Goal: Task Accomplishment & Management: Use online tool/utility

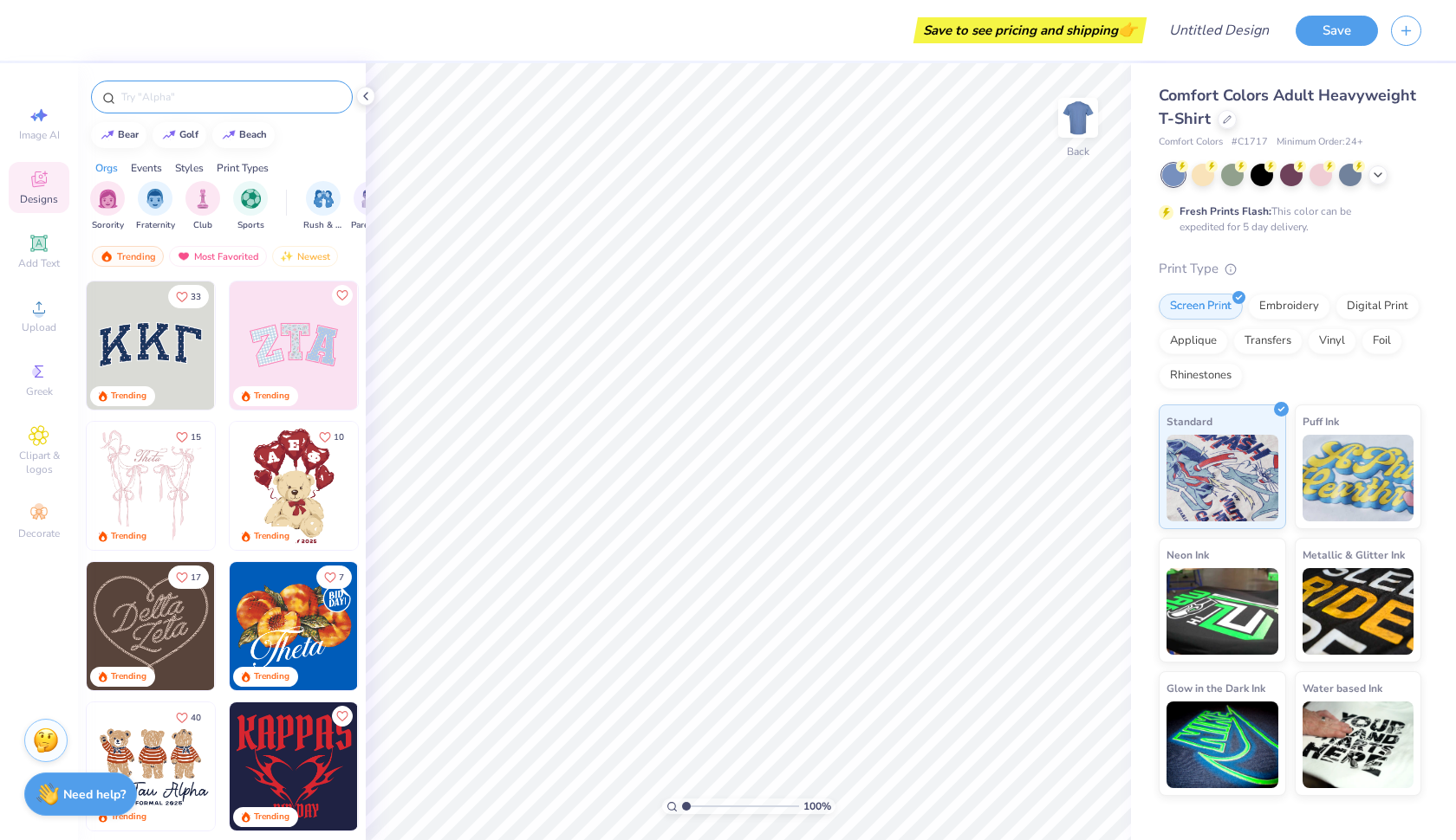
click at [236, 97] on input "text" at bounding box center [230, 97] width 222 height 17
type input "disney"
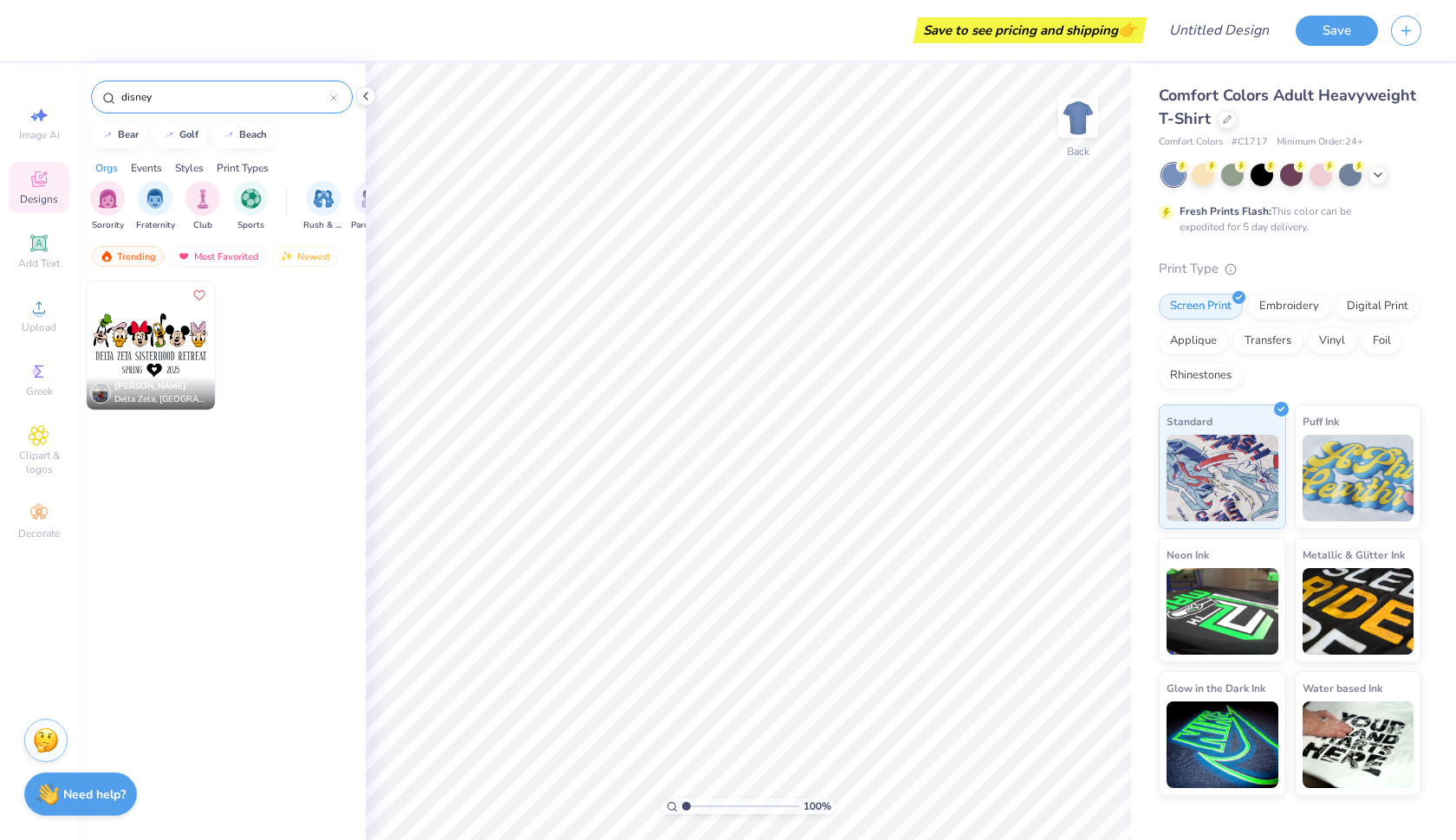
click at [135, 326] on img at bounding box center [150, 346] width 128 height 128
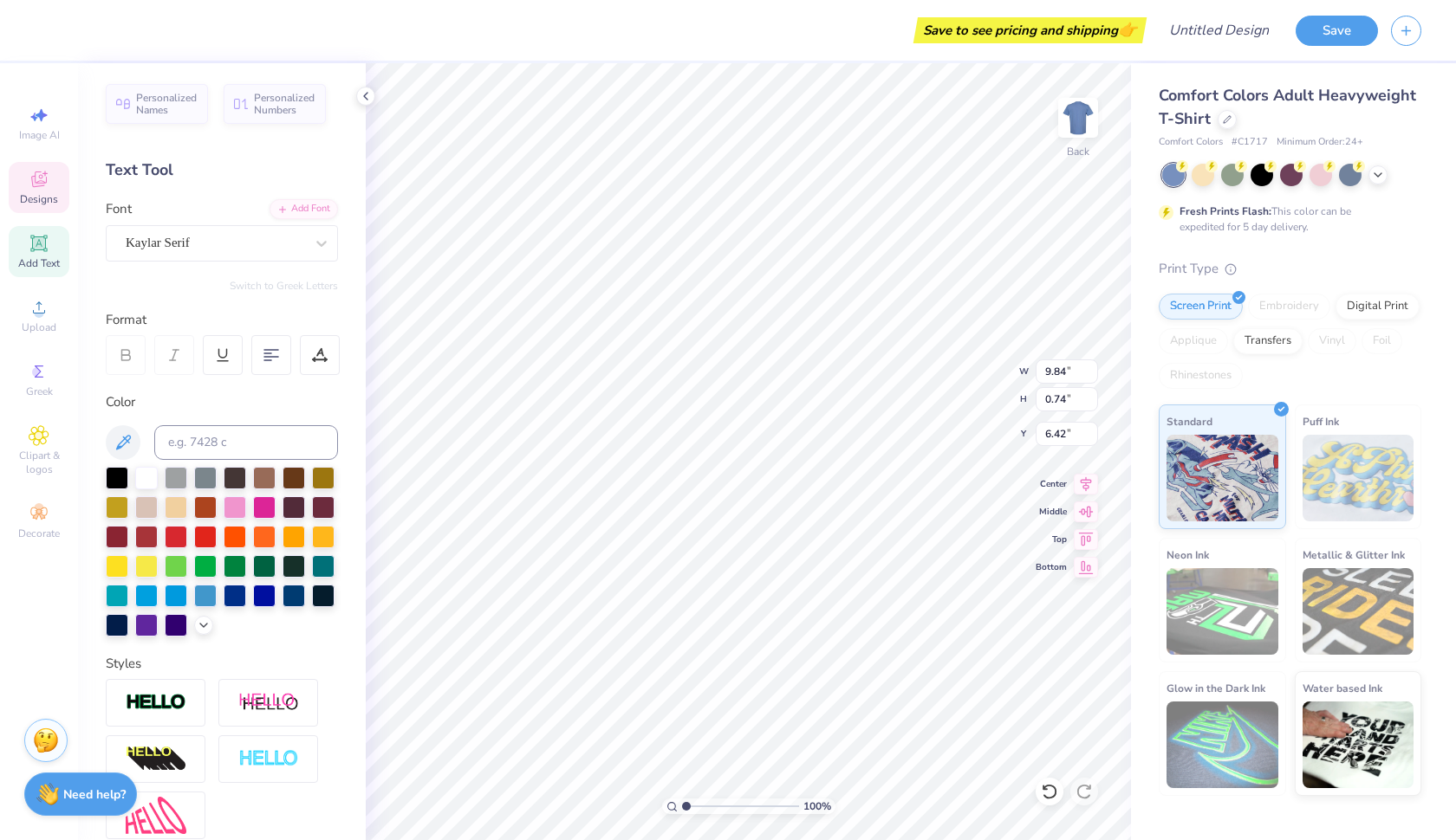
type textarea "D"
type textarea "l"
type textarea "Lambda theta alpha"
type input "1.78"
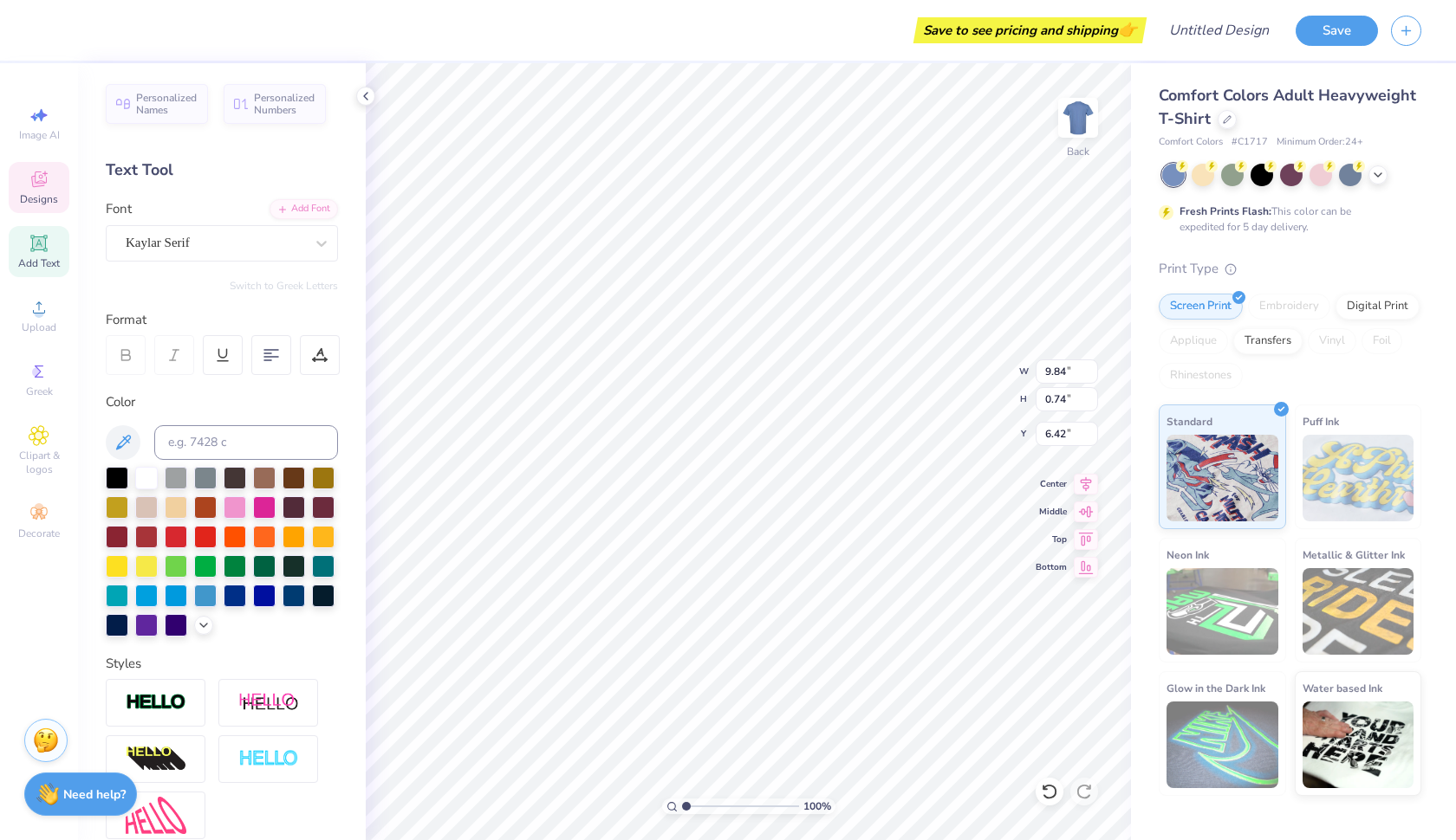
type input "0.62"
type input "7.70"
type textarea "est"
type textarea "1975"
click at [366, 95] on icon at bounding box center [366, 96] width 14 height 14
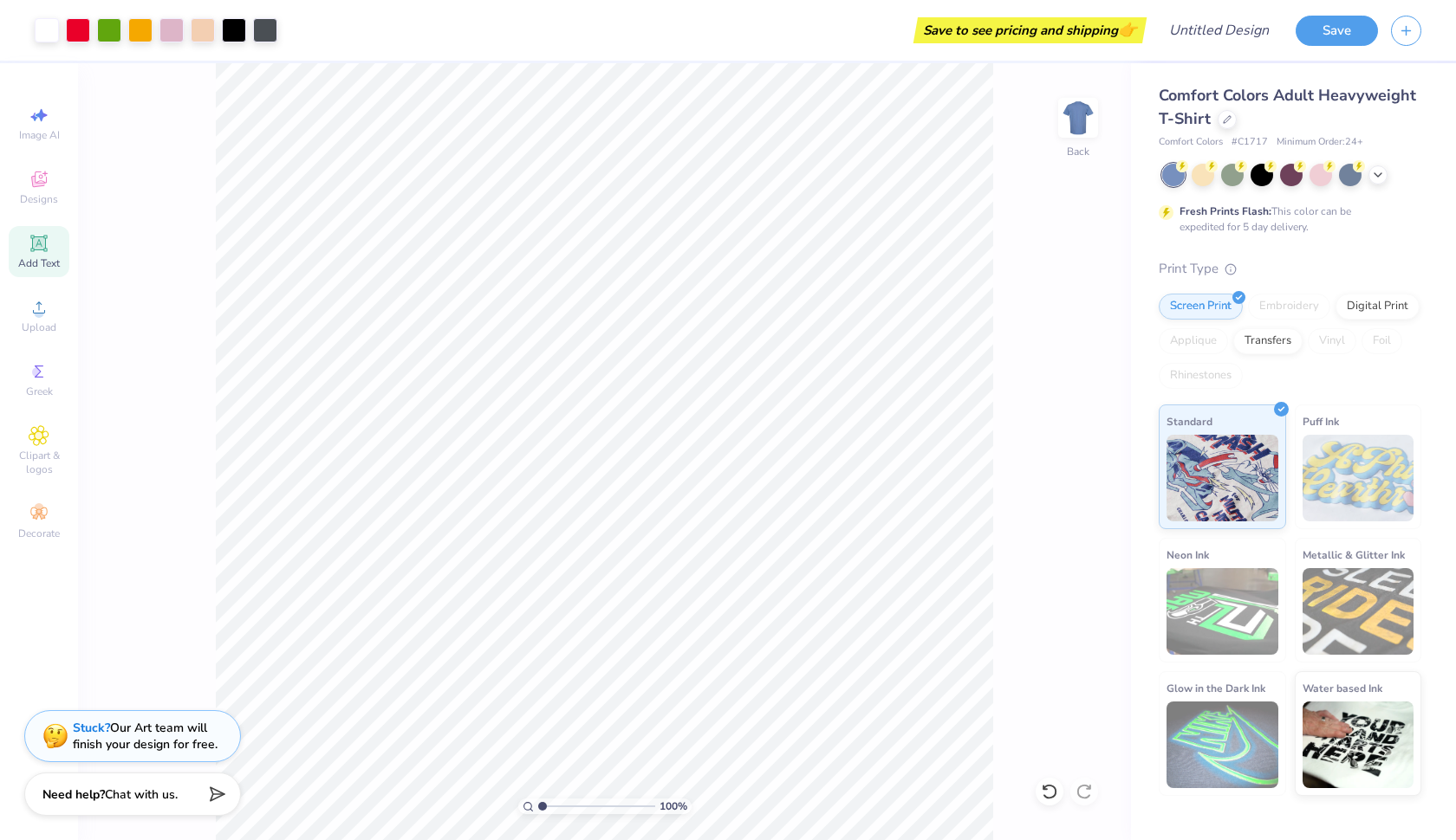
click at [37, 243] on icon at bounding box center [39, 243] width 13 height 13
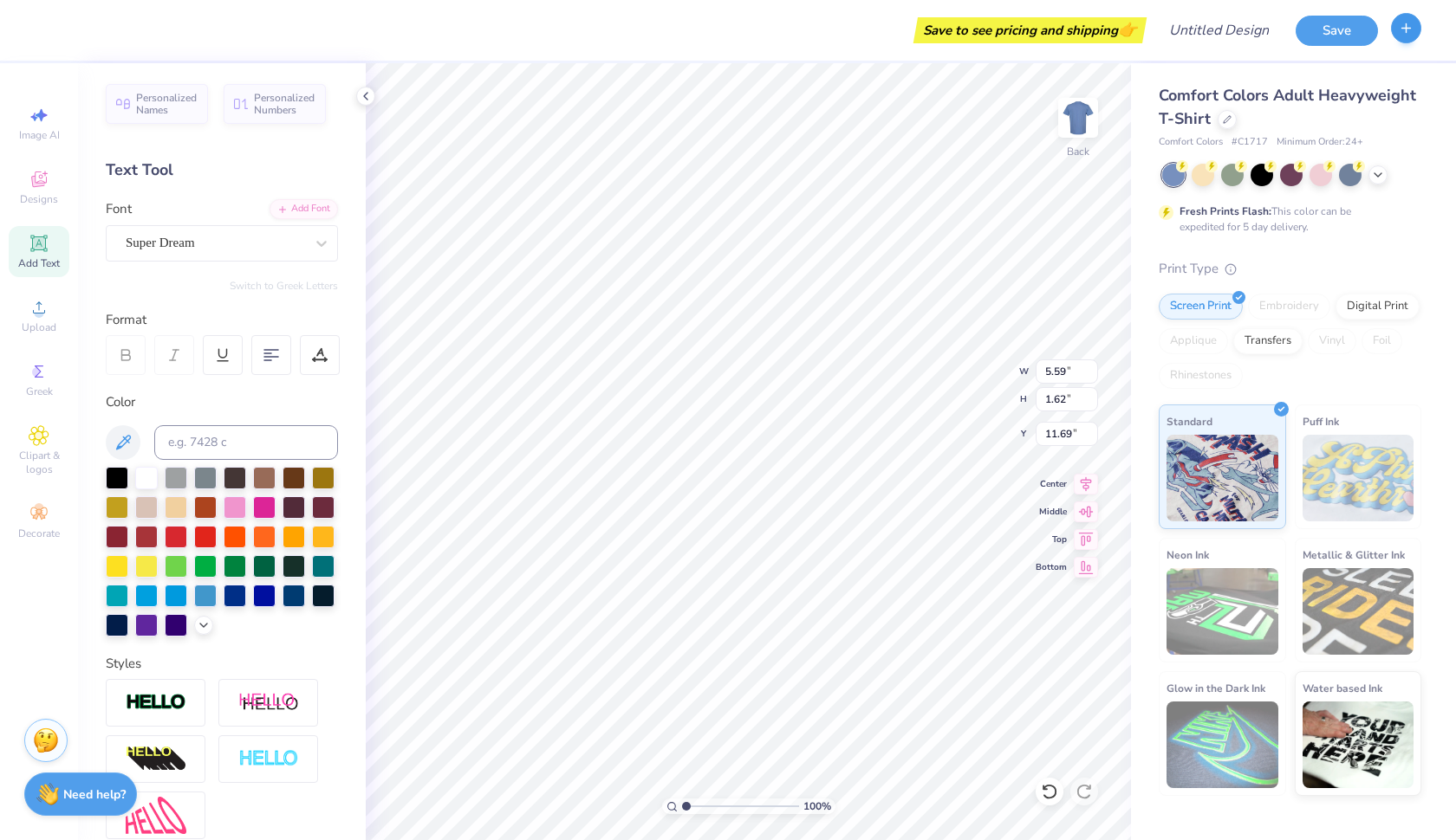
click at [1411, 26] on icon "button" at bounding box center [1406, 28] width 15 height 15
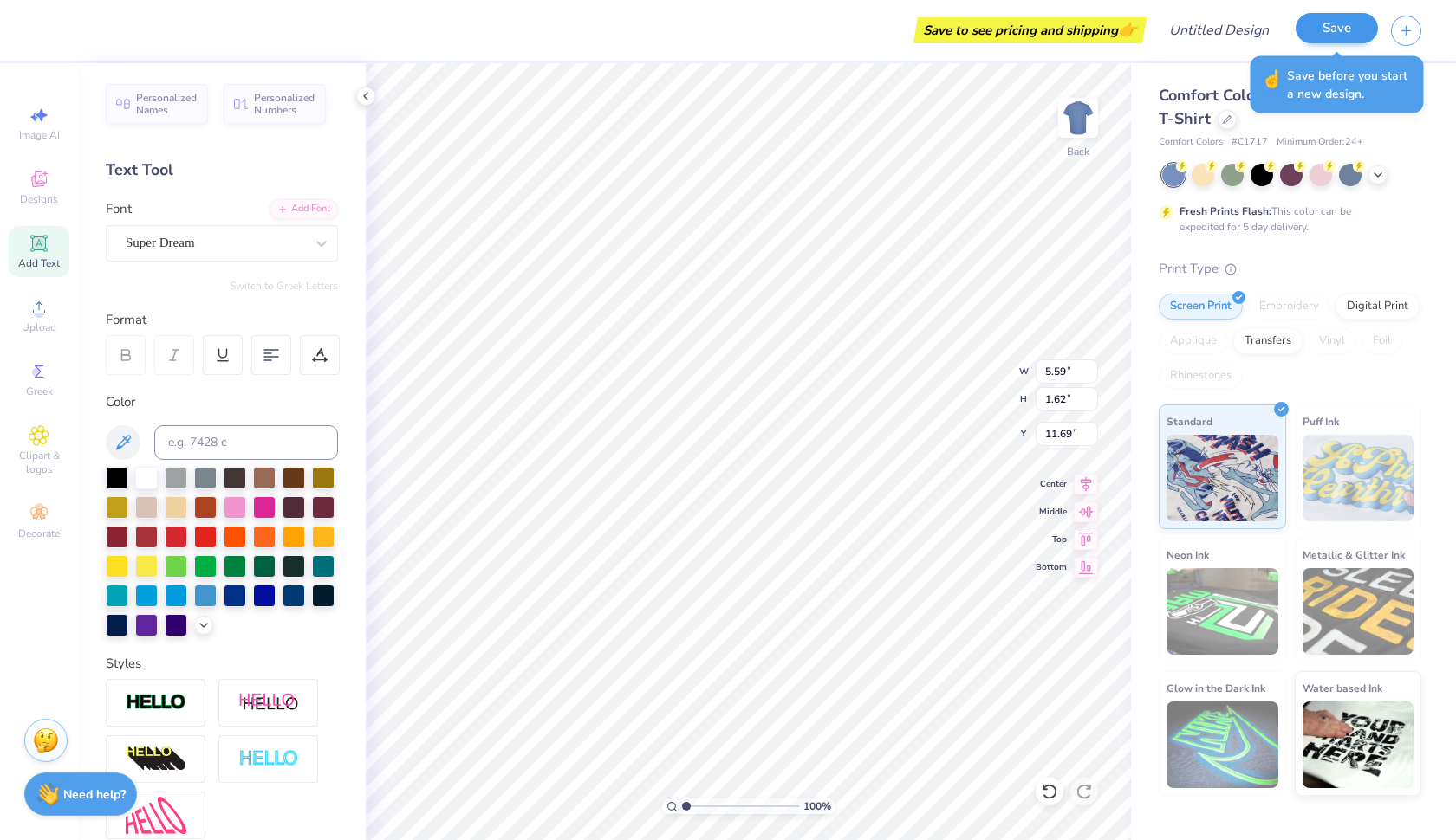
click at [1356, 19] on button "Save" at bounding box center [1337, 28] width 83 height 30
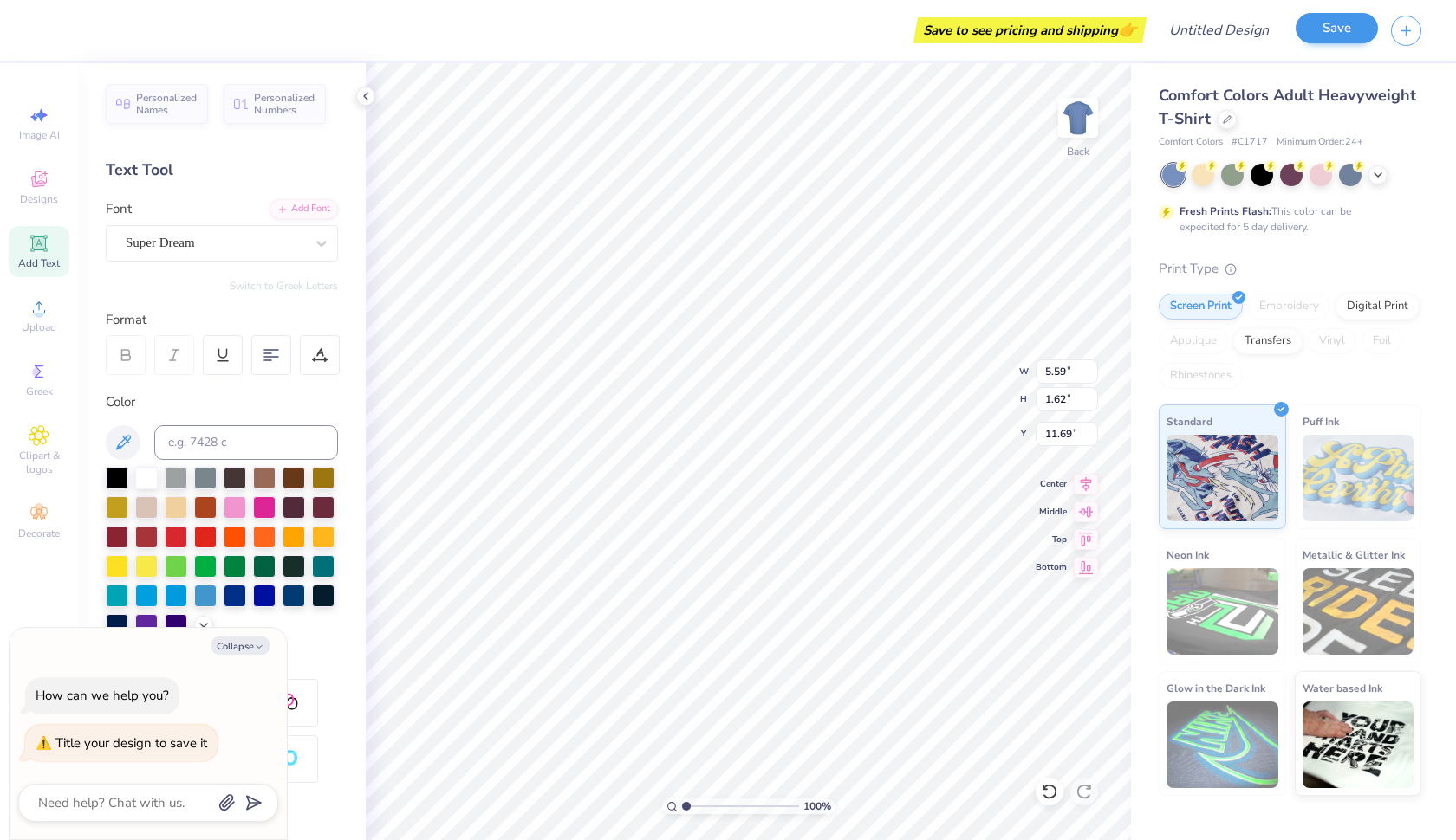
click at [1353, 23] on button "Save" at bounding box center [1337, 28] width 83 height 30
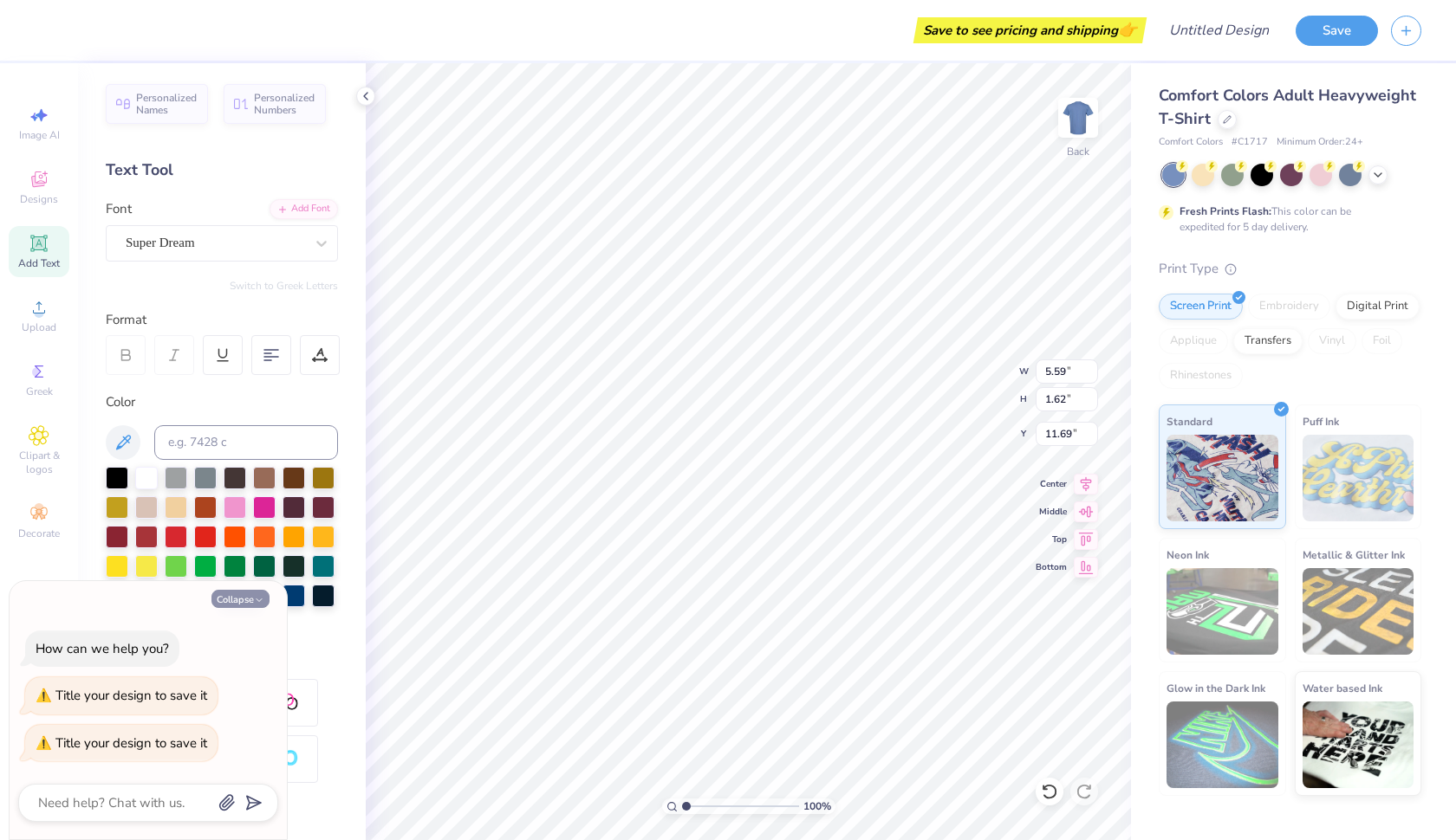
click at [250, 601] on button "Collapse" at bounding box center [241, 599] width 58 height 18
type textarea "x"
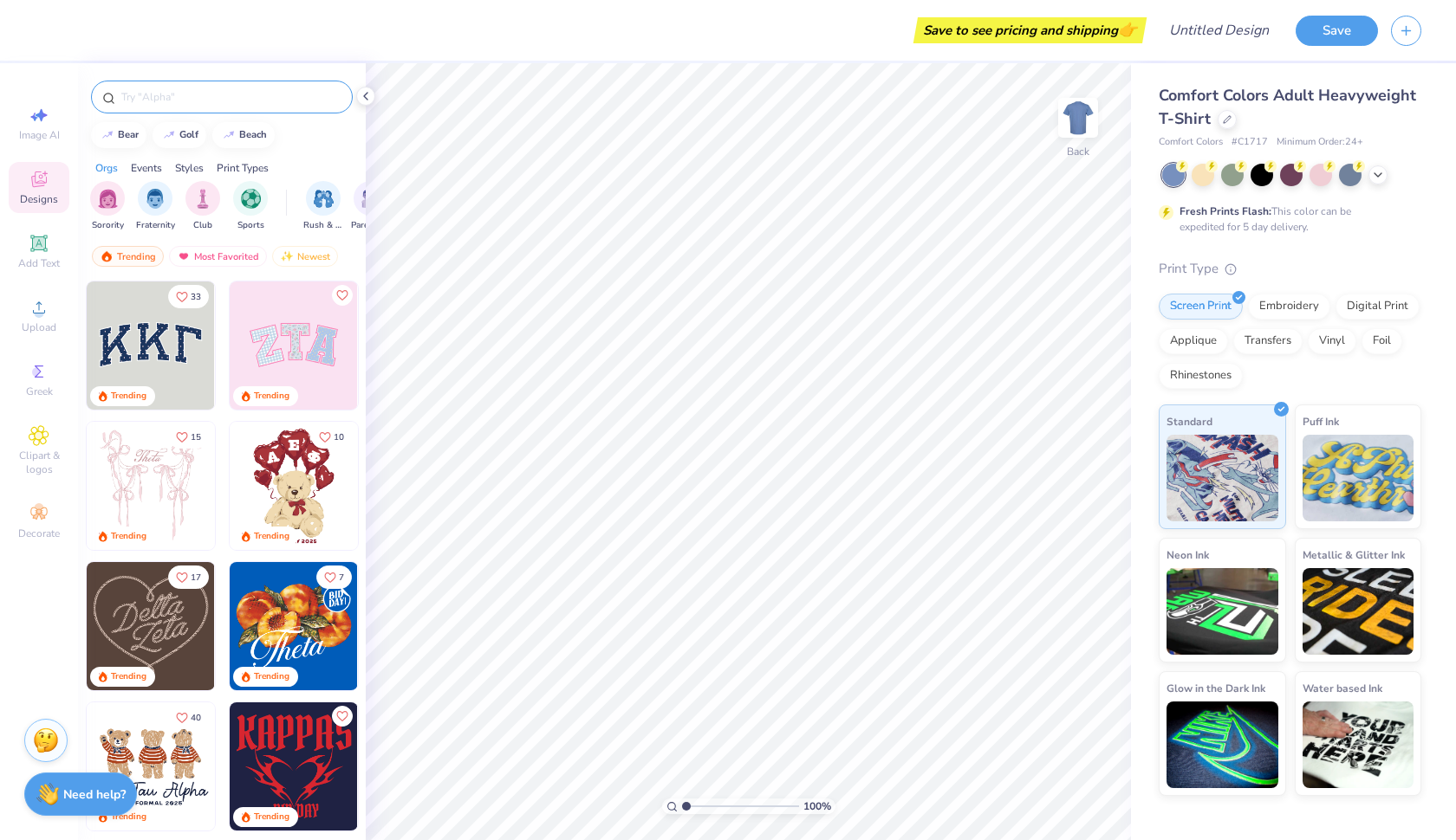
click at [251, 82] on div at bounding box center [222, 97] width 261 height 33
click at [243, 92] on input "text" at bounding box center [230, 97] width 222 height 17
type input "princesses"
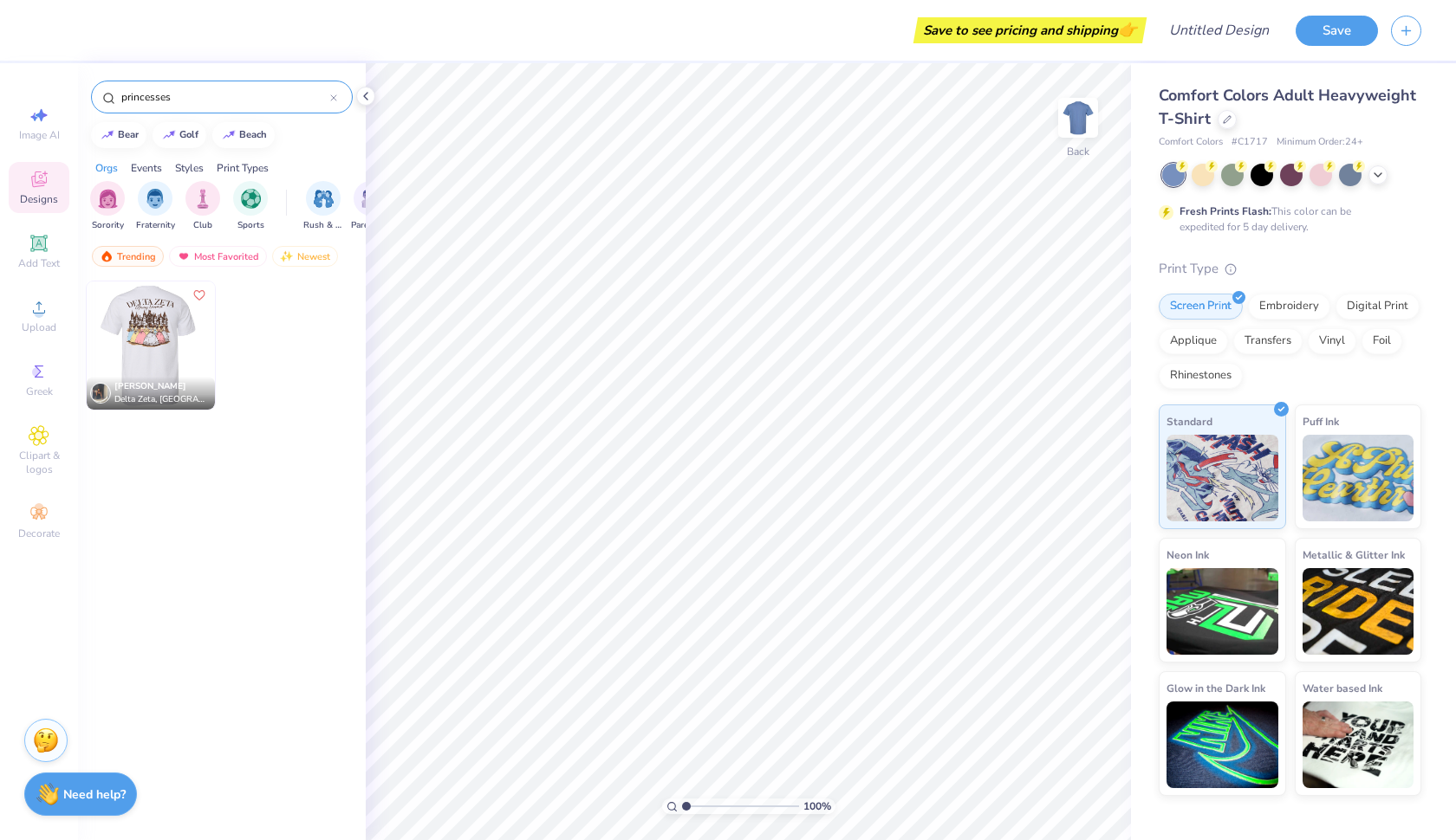
click at [143, 334] on img at bounding box center [149, 346] width 128 height 128
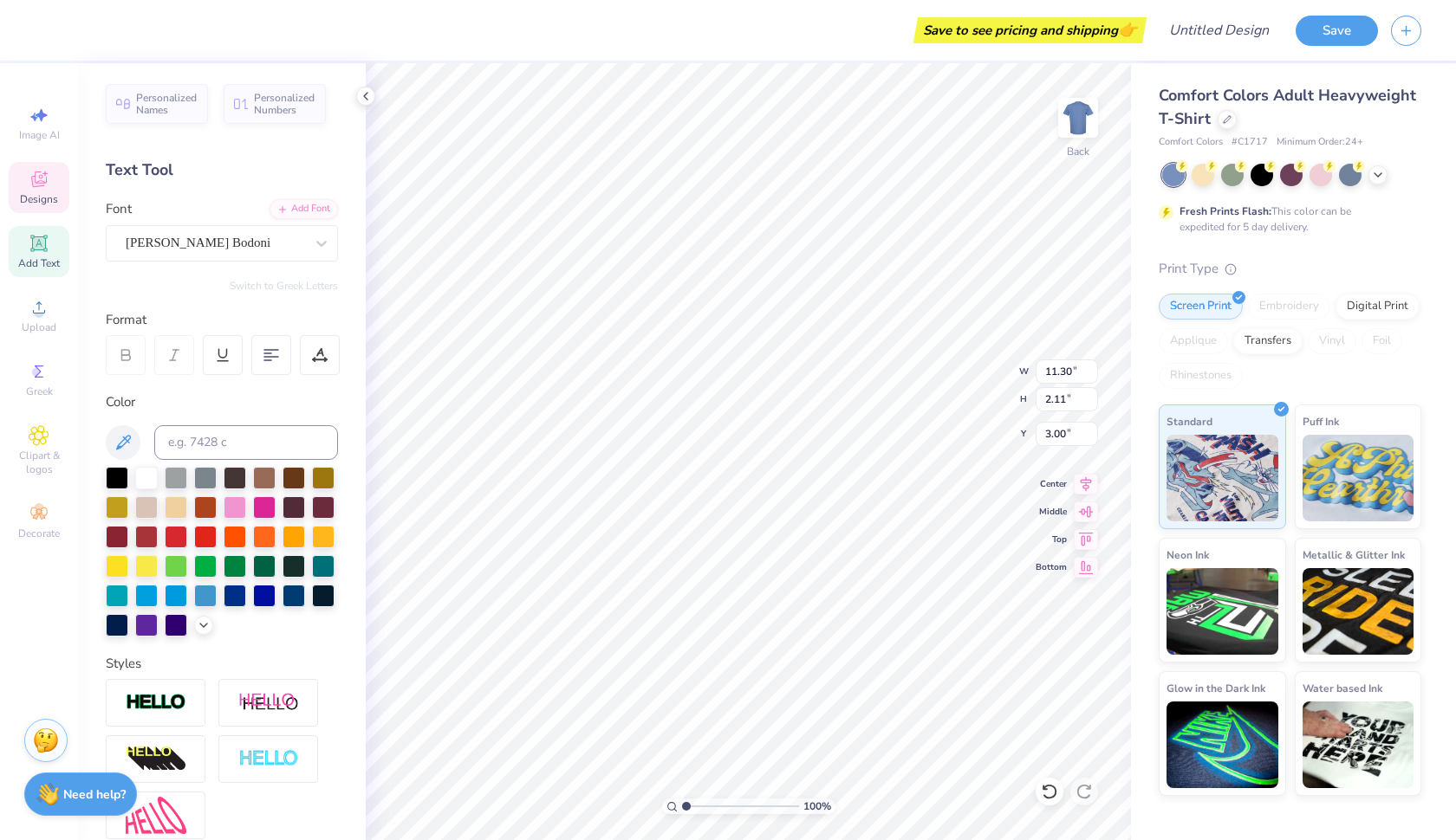
type textarea "D"
type textarea "l"
type textarea "Lambda Theta Alpha"
type input "6.66"
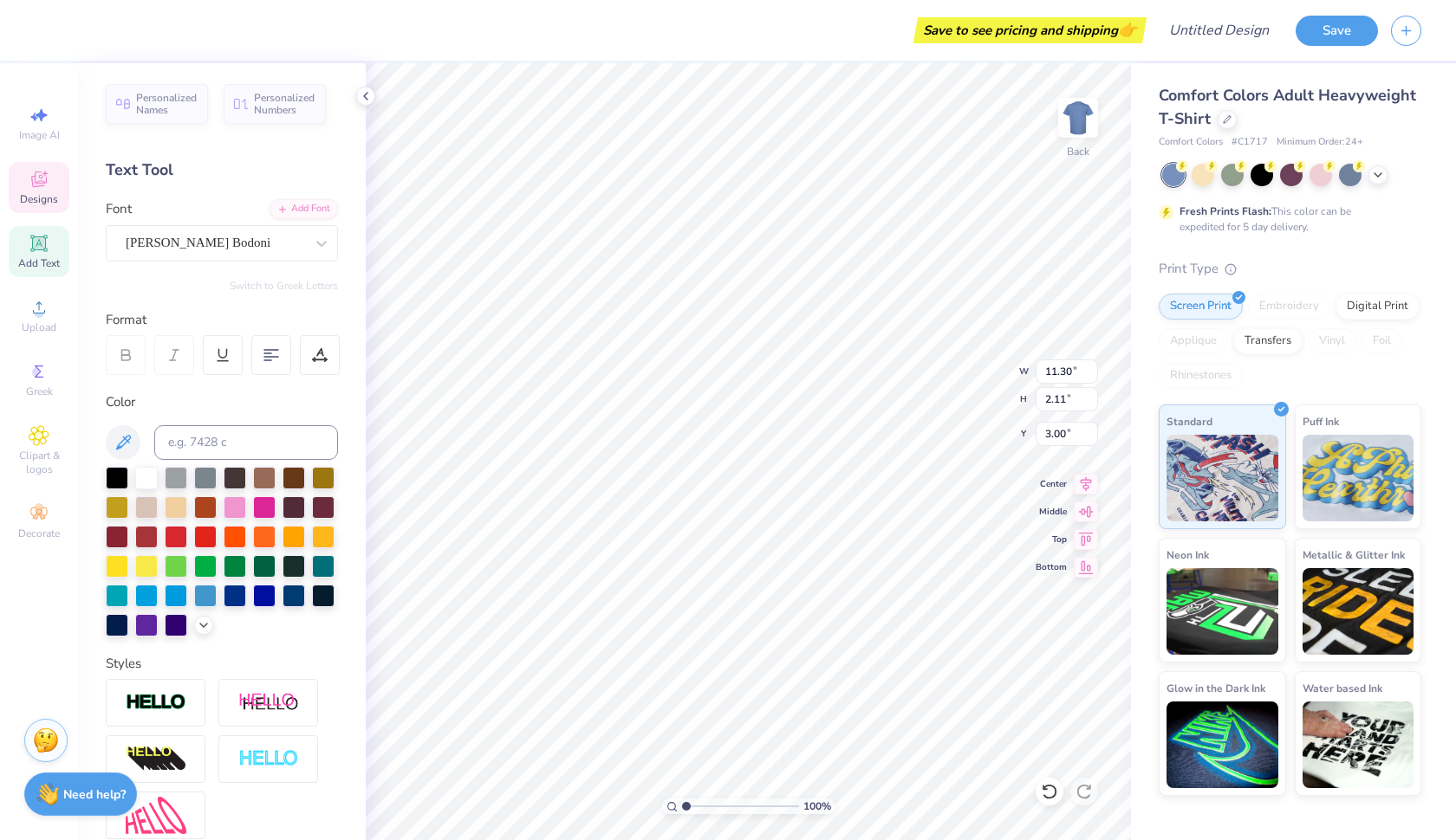
type input "1.48"
type input "4.29"
type input "9.08"
type input "5.05"
type input "5.78"
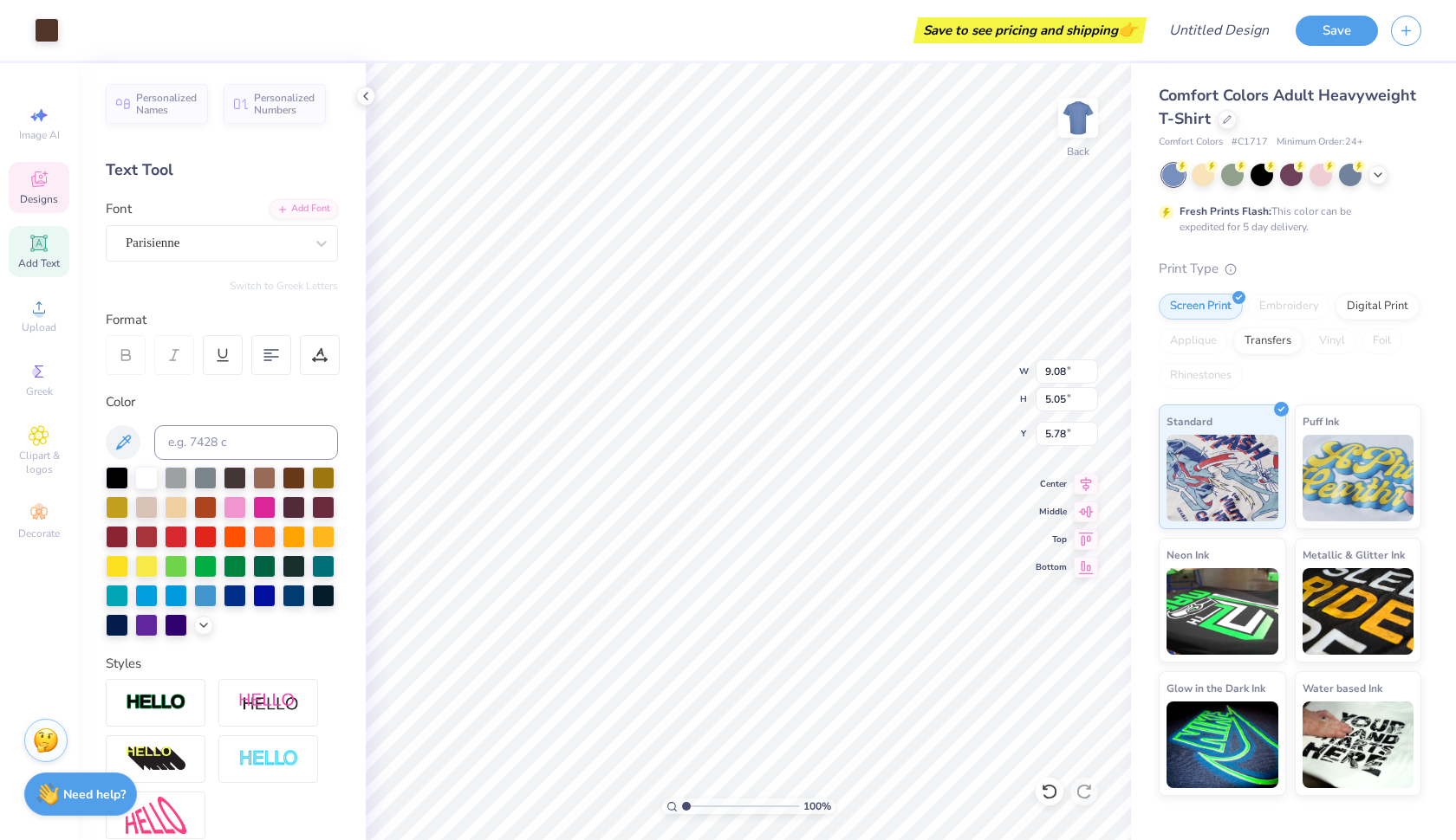
type input "11.09"
type input "9.21"
type input "5.44"
type input "6.66"
type input "1.48"
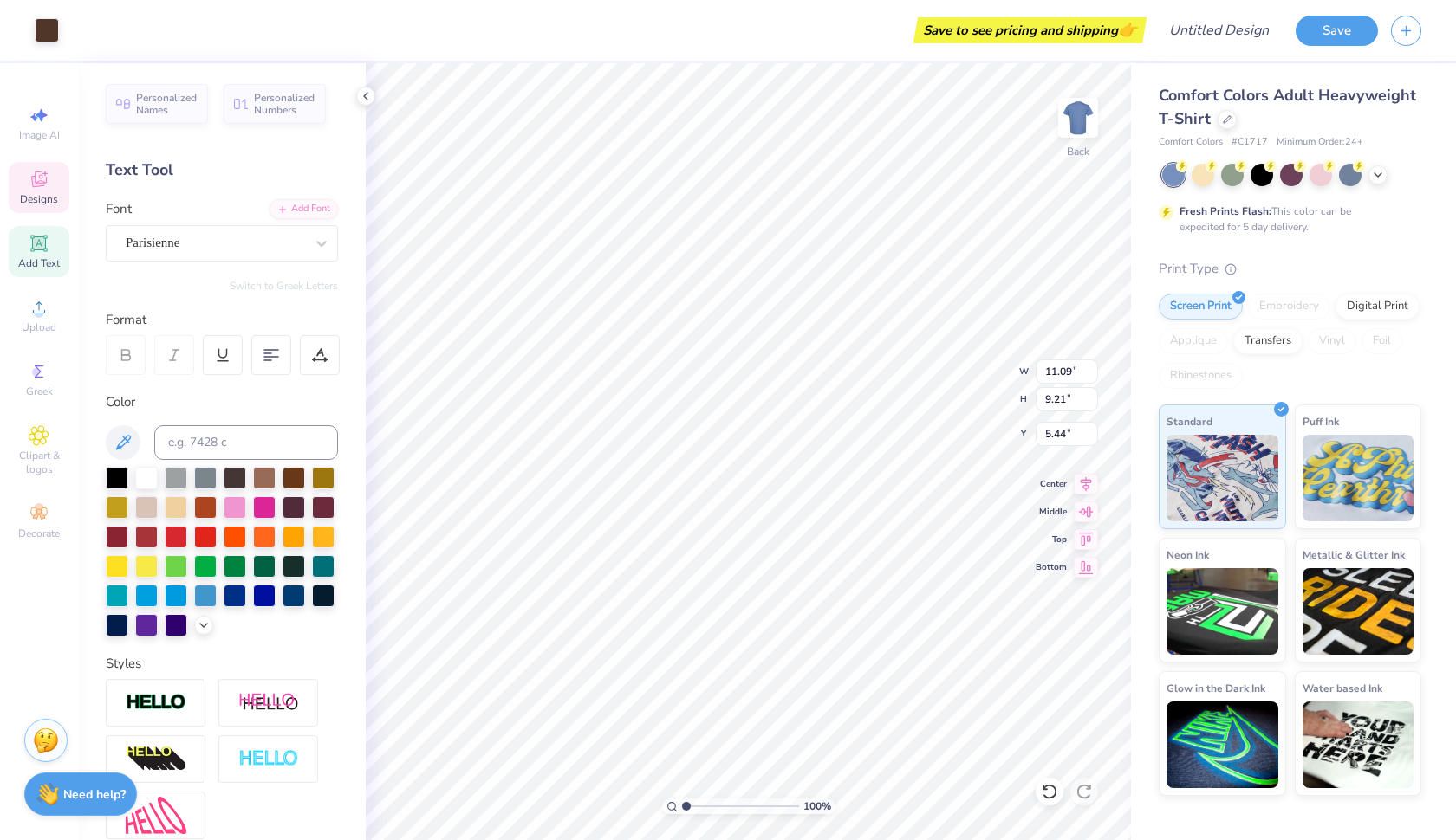
type input "4.29"
type textarea "S"
type textarea "1975"
click at [836, 27] on div "Save to see pricing and shipping 👉" at bounding box center [595, 30] width 1094 height 61
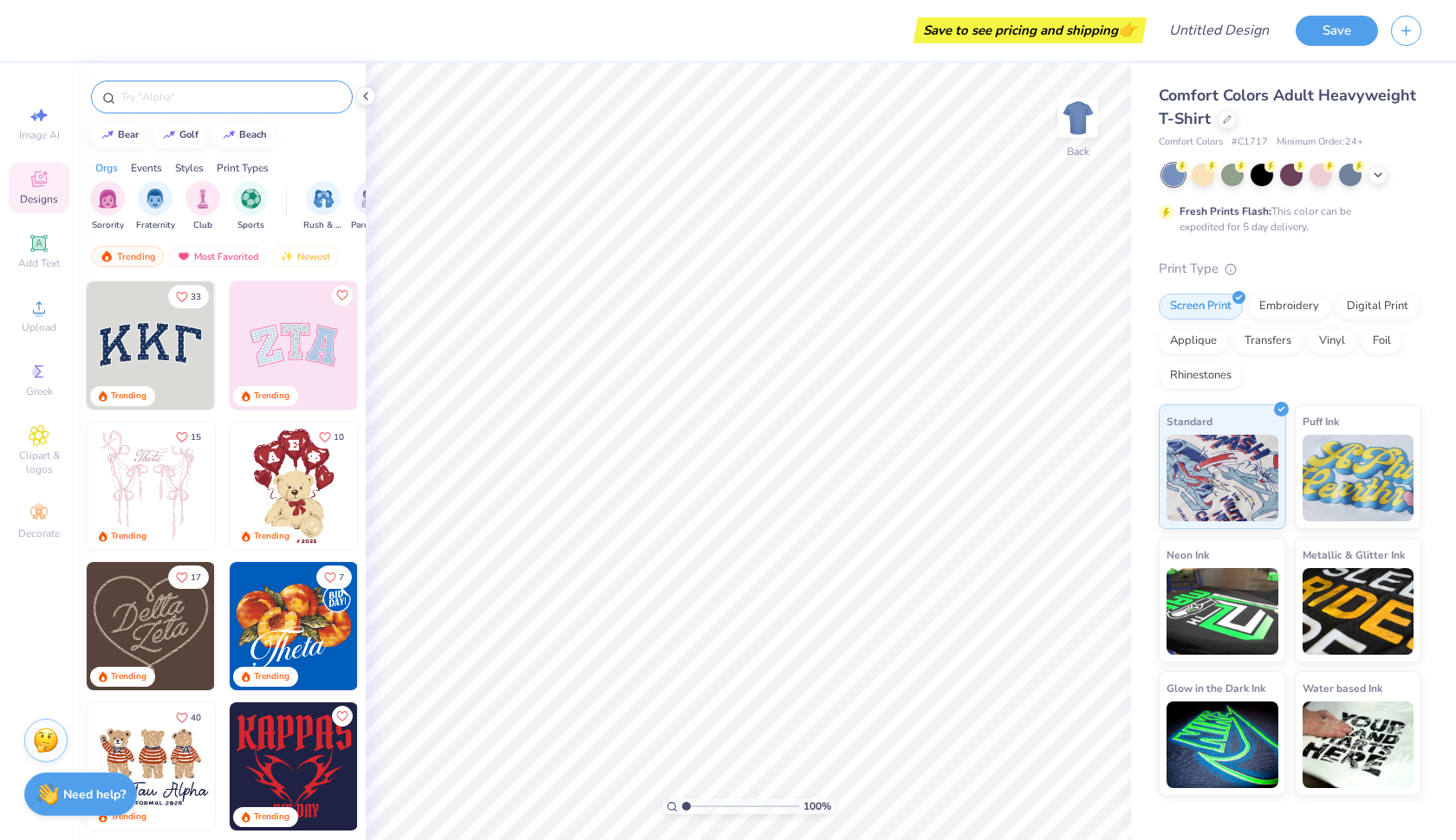
click at [287, 101] on input "text" at bounding box center [230, 97] width 222 height 17
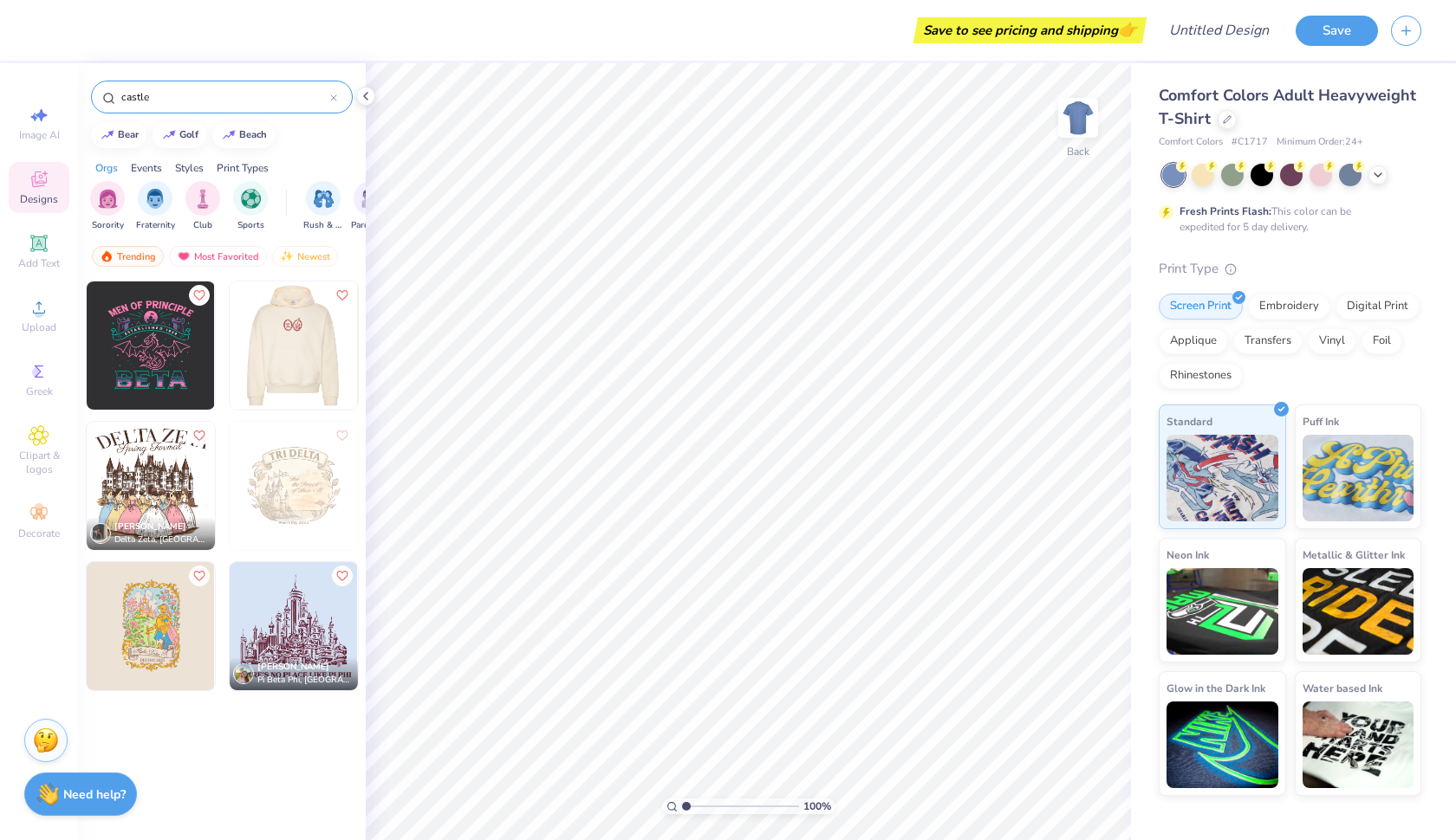
type input "castle"
click at [228, 350] on img at bounding box center [164, 346] width 128 height 128
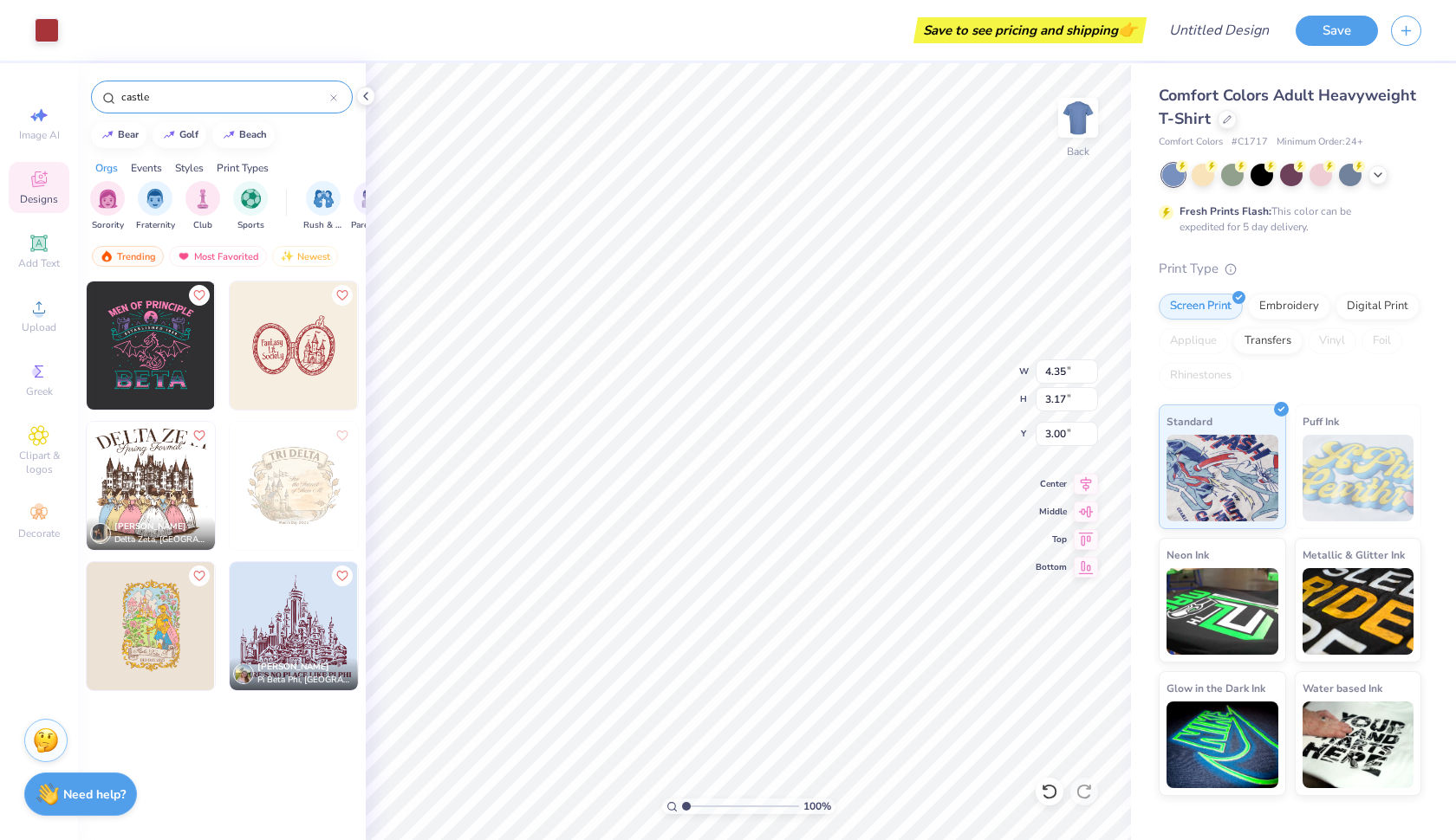
type input "8.02"
type input "5.85"
type input "5.58"
type input "10.90"
type input "7.95"
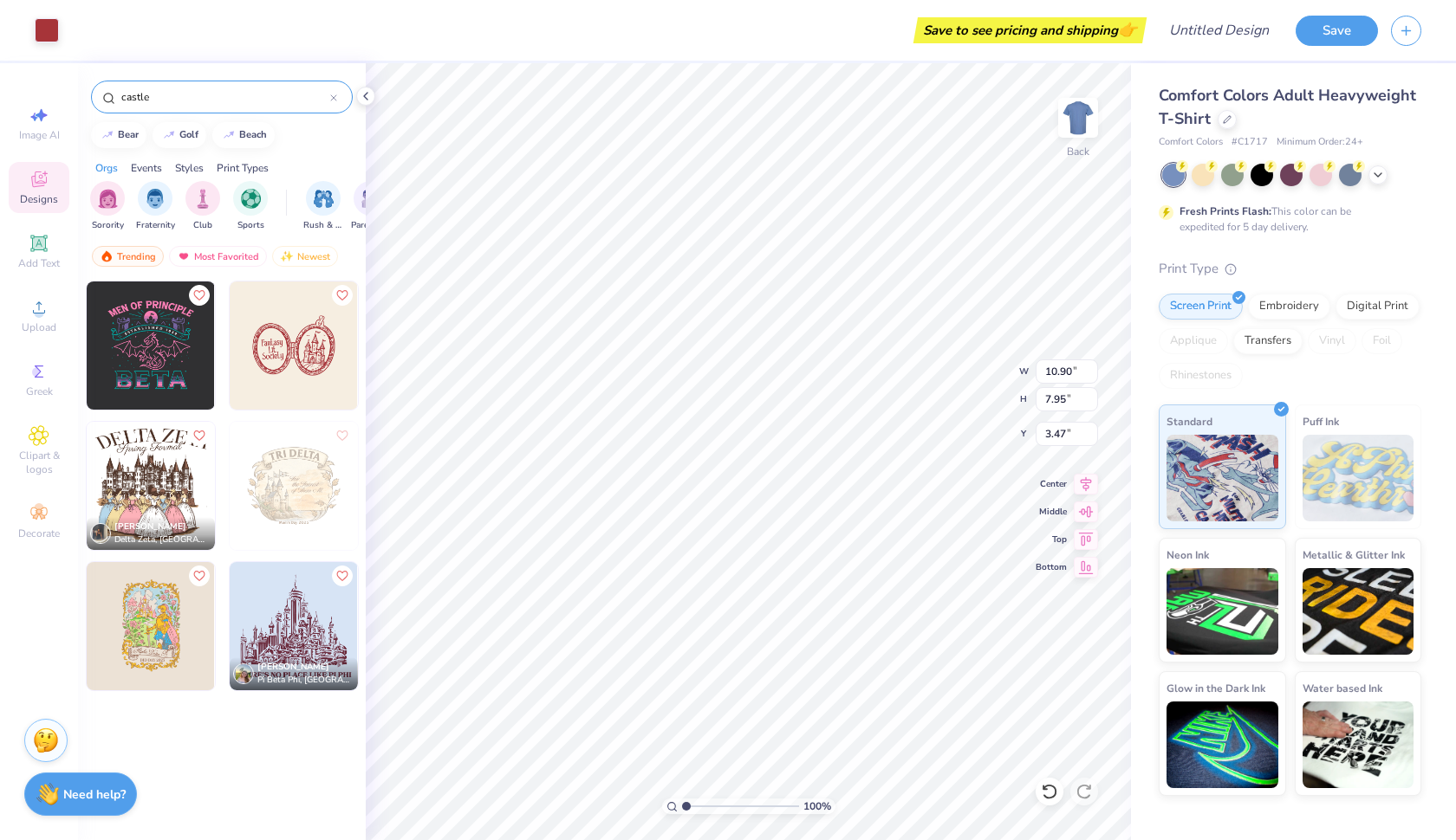
type input "4.01"
type input "1.00"
type input "0.91"
type input "8.17"
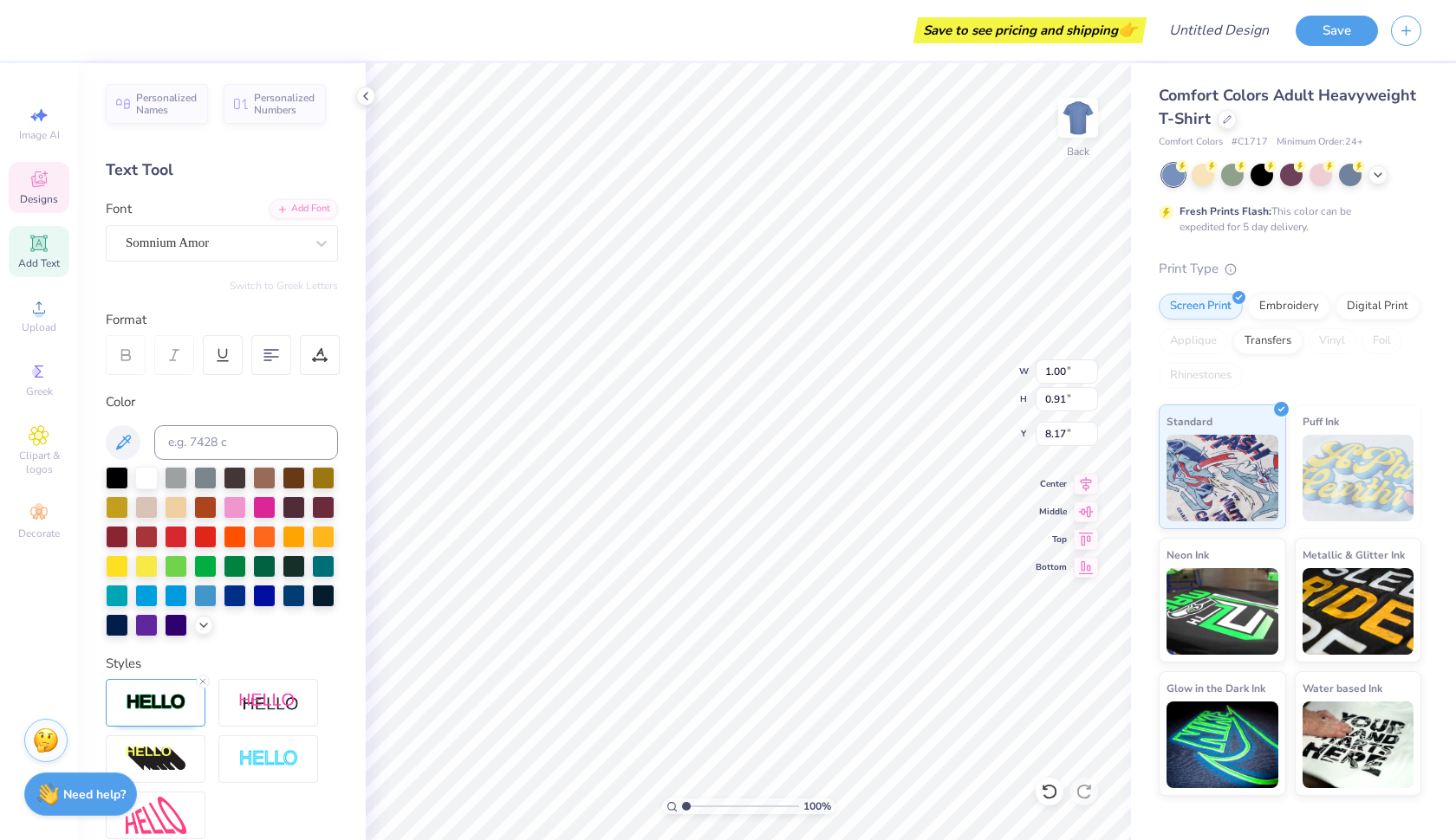
type input "2.78"
type input "1.13"
type input "8.82"
type textarea "S"
type input "1.00"
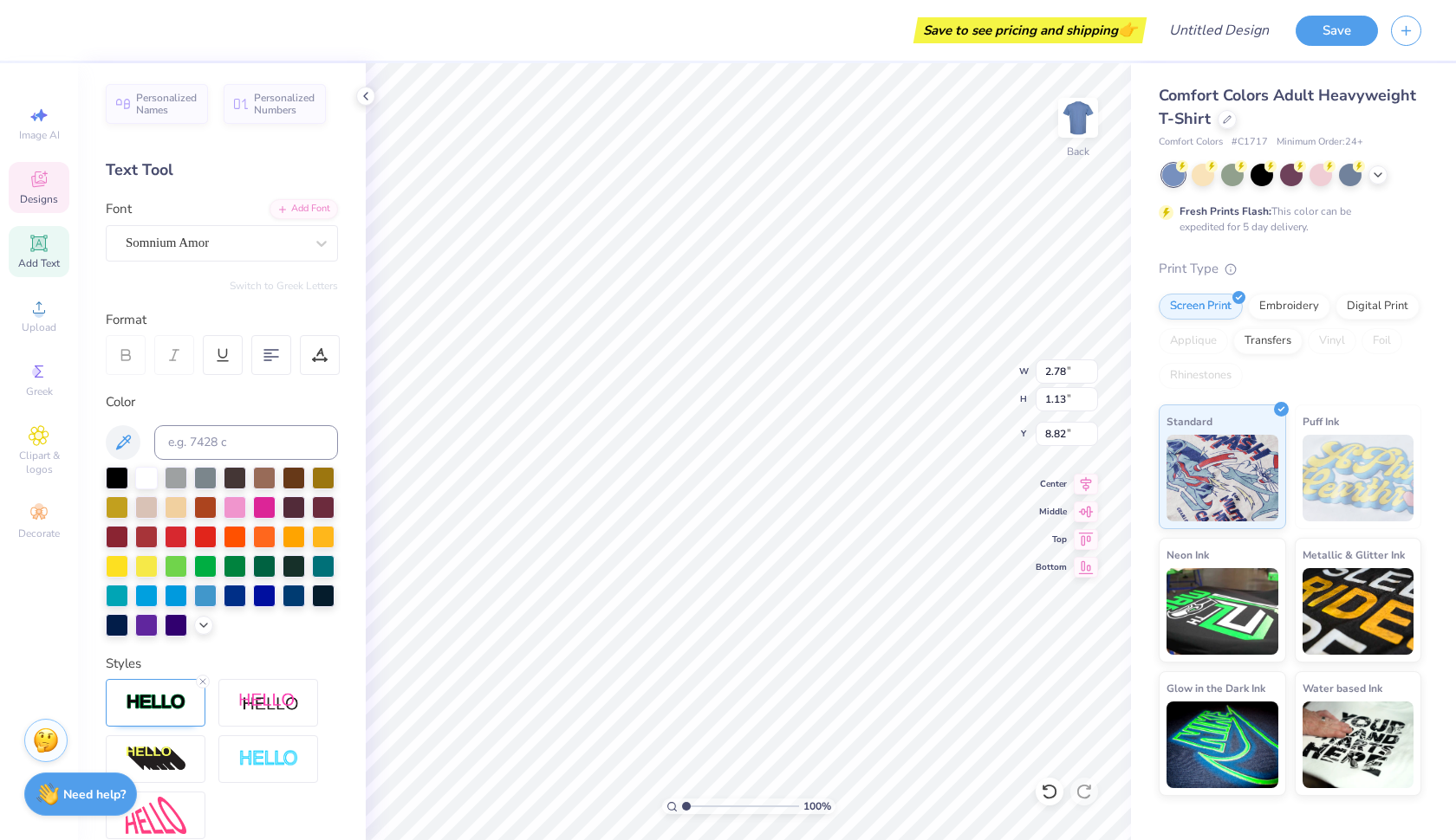
type input "0.91"
type input "8.17"
type input "10.90"
type input "7.95"
type input "4.01"
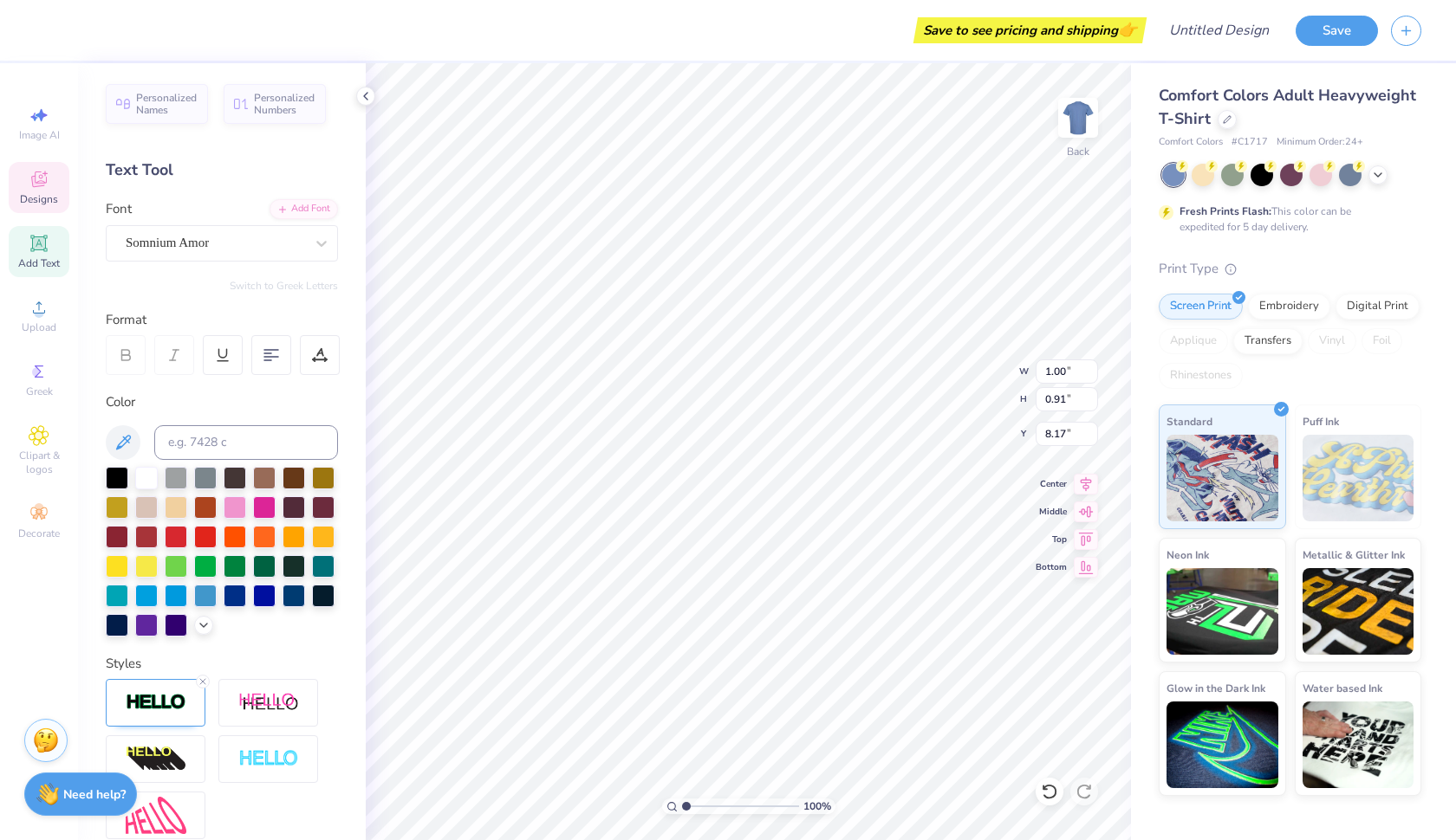
type input "2.80"
type input "1.07"
type input "7.11"
type textarea "F"
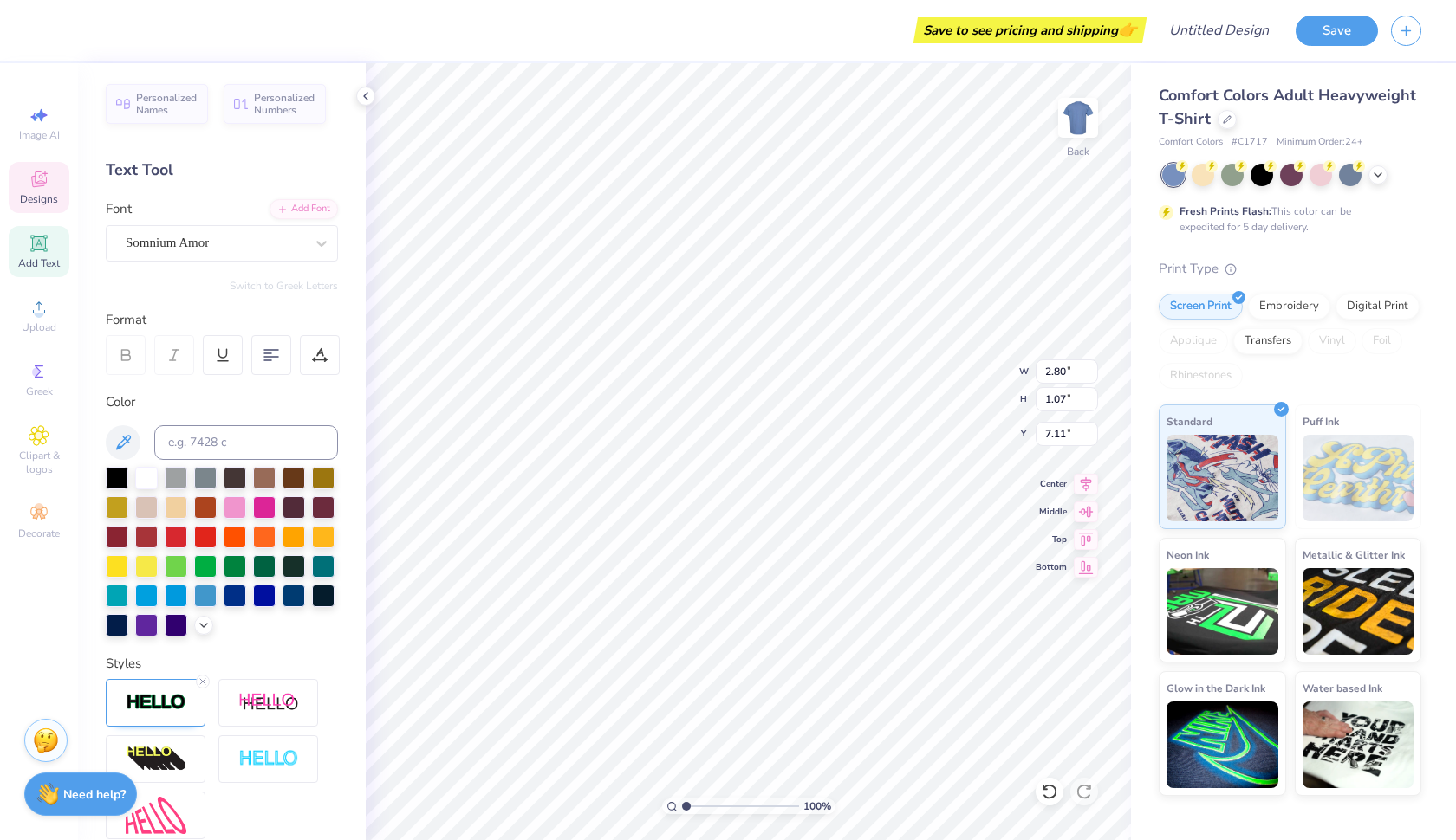
type textarea "Lambda Theta Alpha"
type input "6.25"
click at [274, 361] on icon at bounding box center [271, 355] width 16 height 16
type input "6.50"
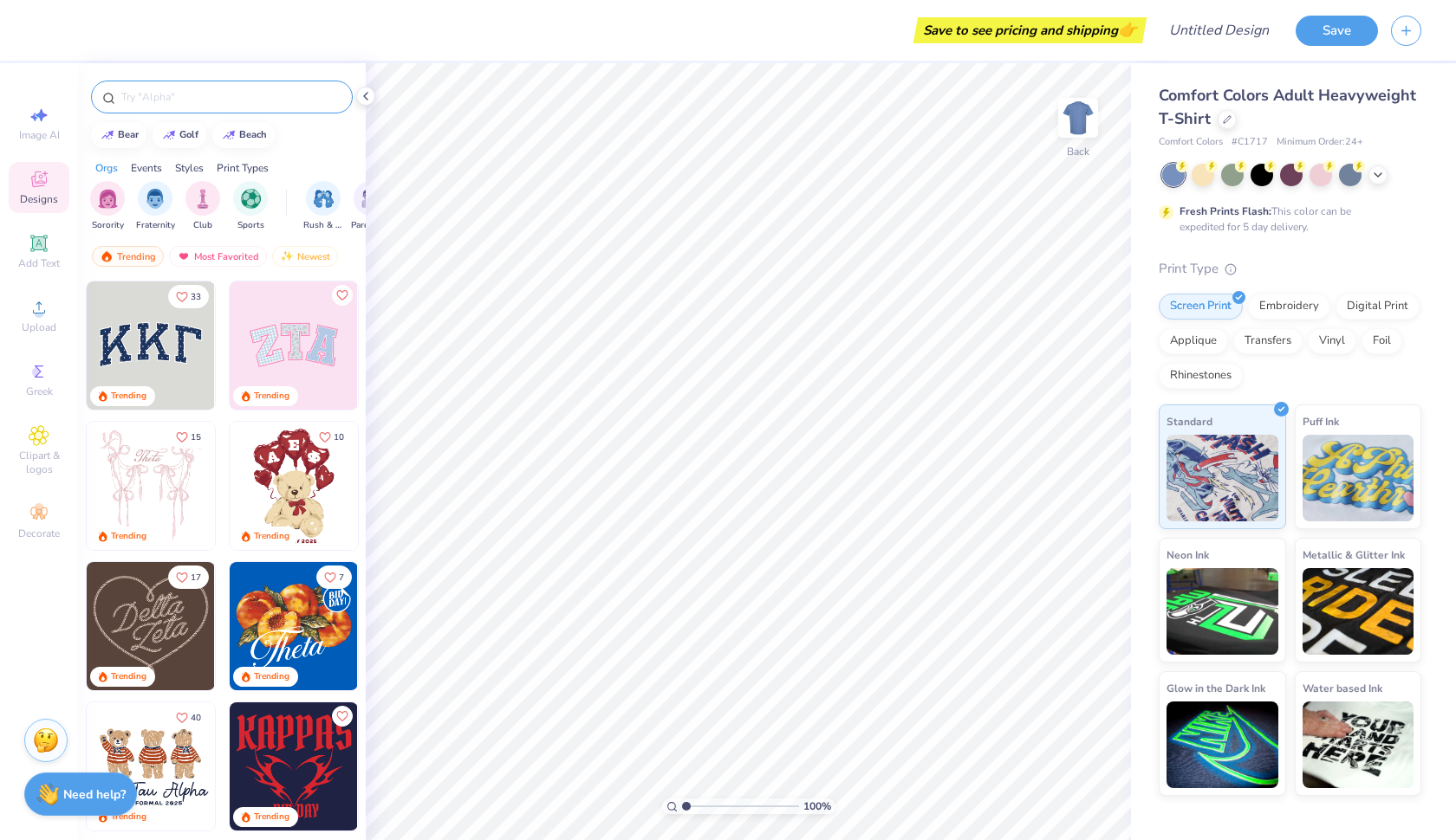
click at [298, 83] on div at bounding box center [222, 97] width 261 height 33
click at [283, 99] on input "text" at bounding box center [230, 97] width 222 height 17
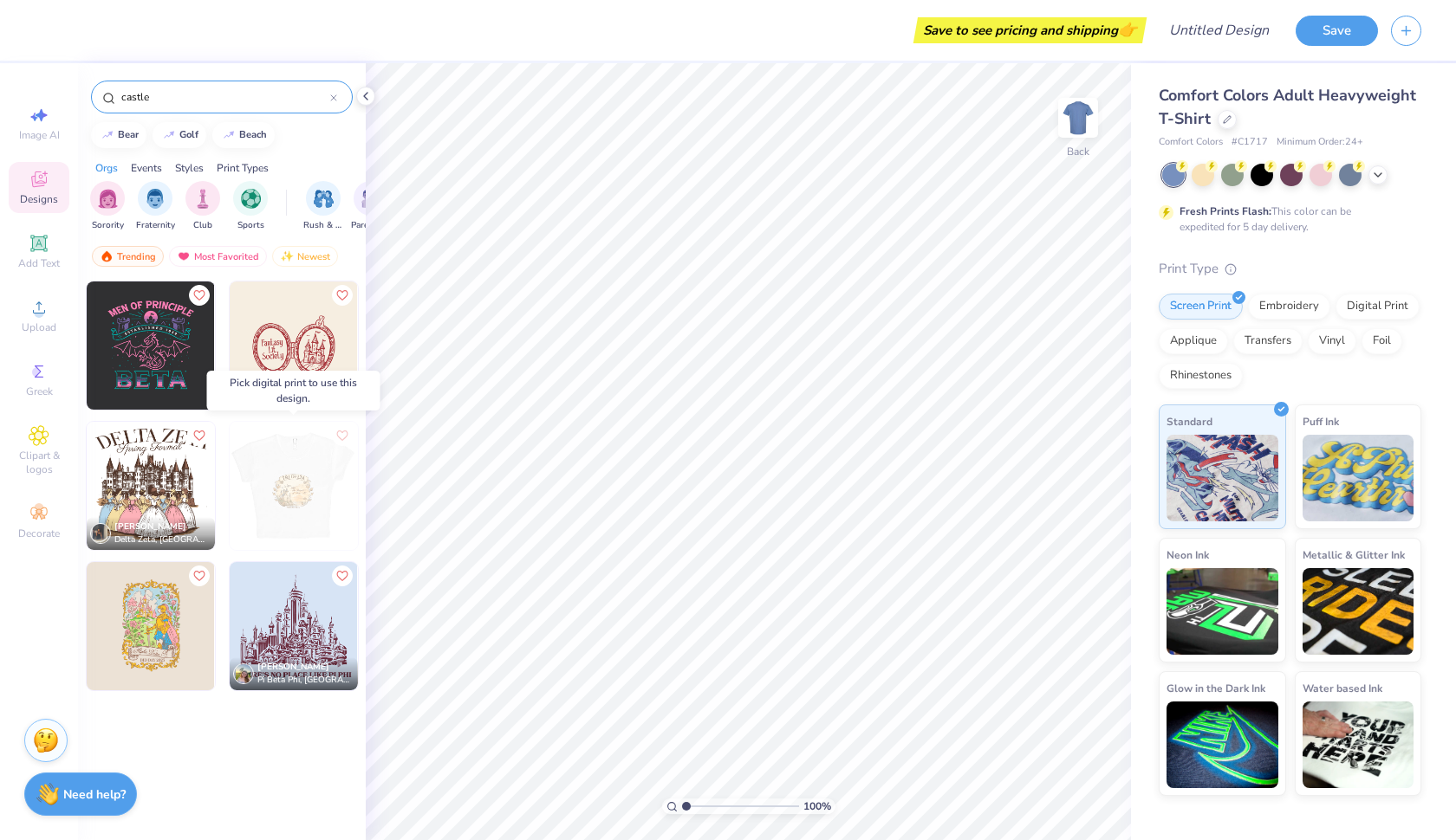
type input "castle"
click at [295, 477] on div at bounding box center [293, 486] width 384 height 128
click at [295, 477] on img at bounding box center [293, 486] width 128 height 128
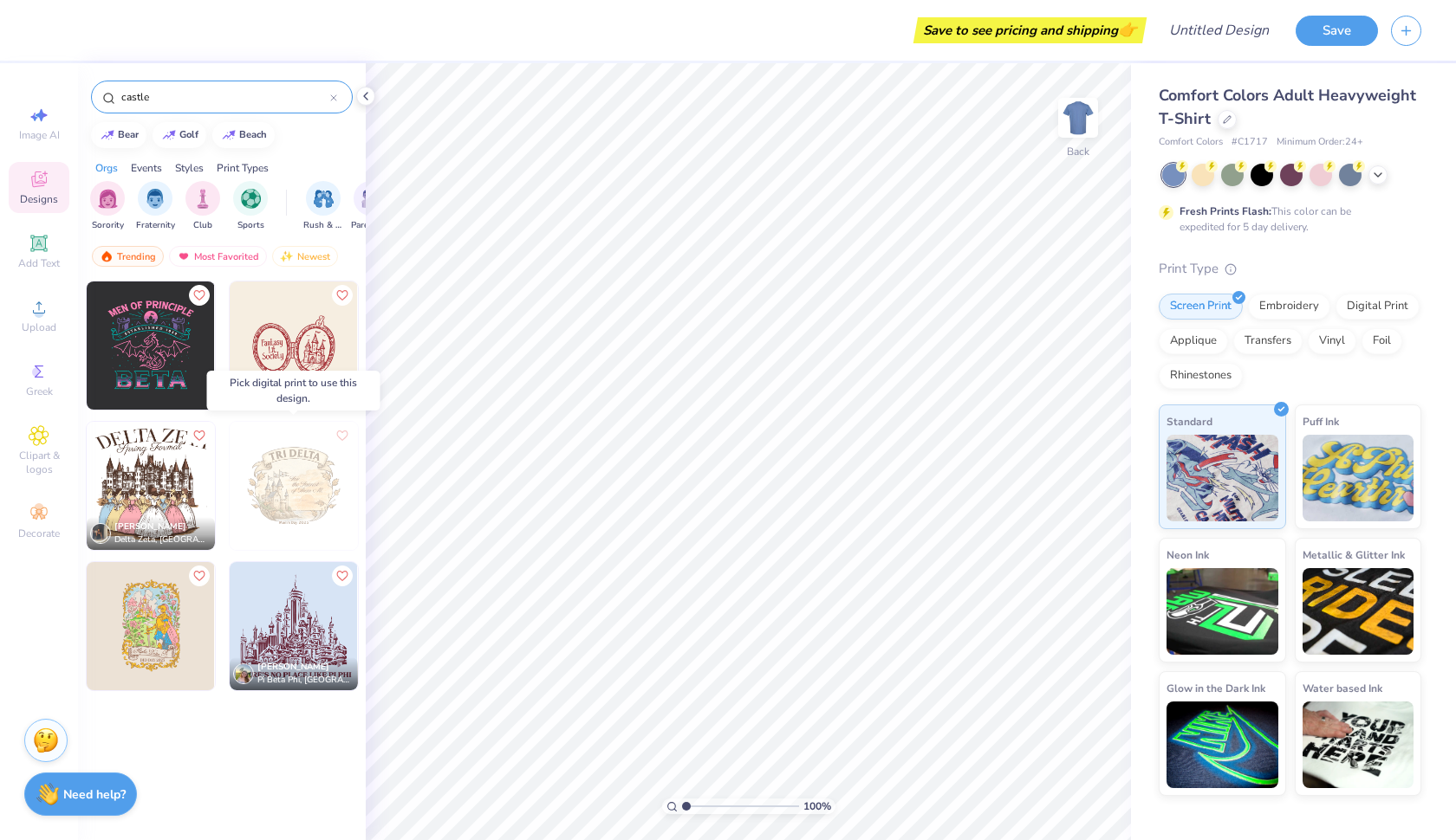
click at [249, 497] on img at bounding box center [293, 486] width 128 height 128
click at [228, 481] on img at bounding box center [164, 486] width 128 height 128
click at [297, 481] on div at bounding box center [164, 486] width 384 height 128
click at [297, 481] on img at bounding box center [293, 486] width 128 height 128
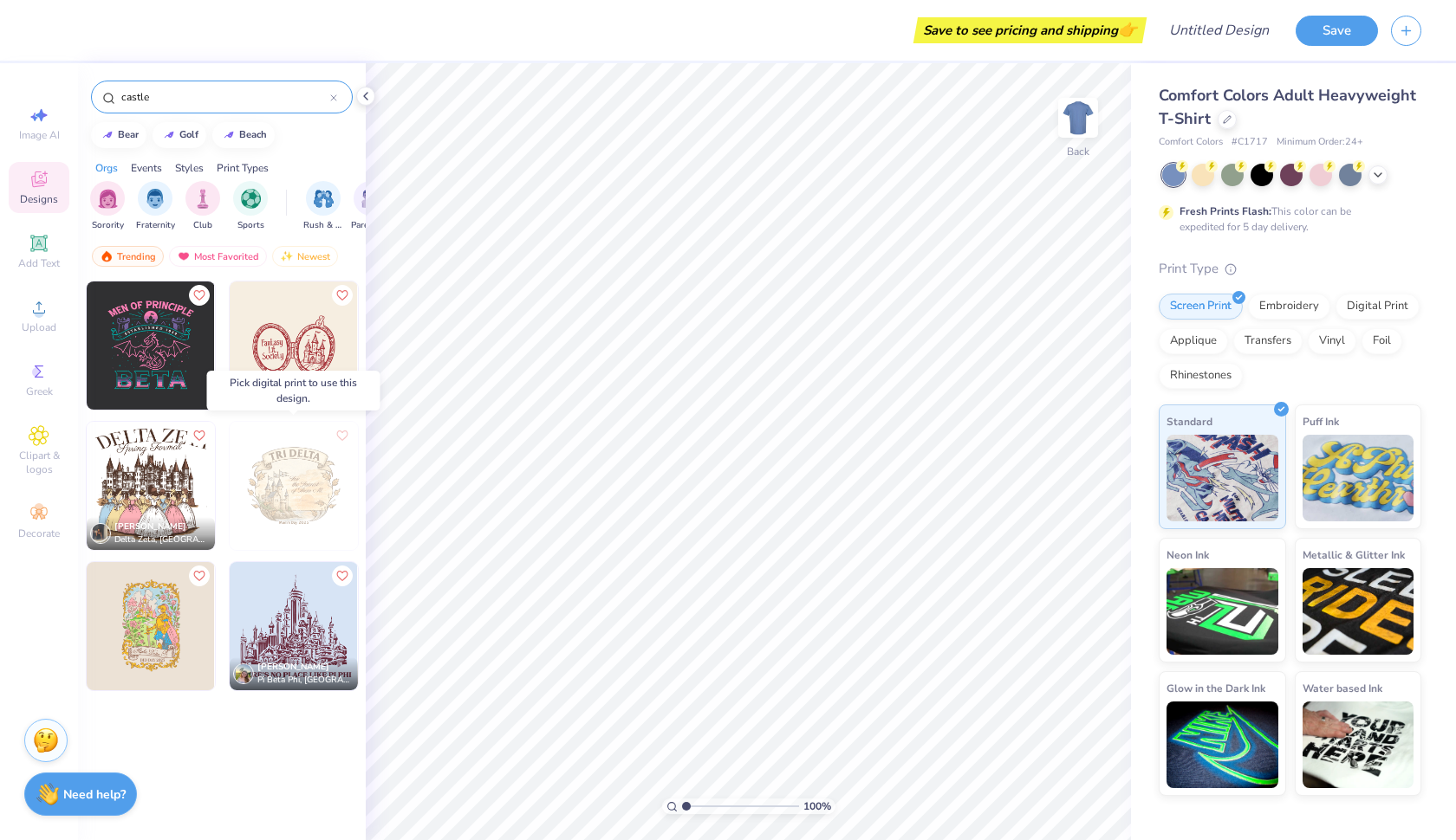
click at [297, 481] on img at bounding box center [293, 486] width 128 height 128
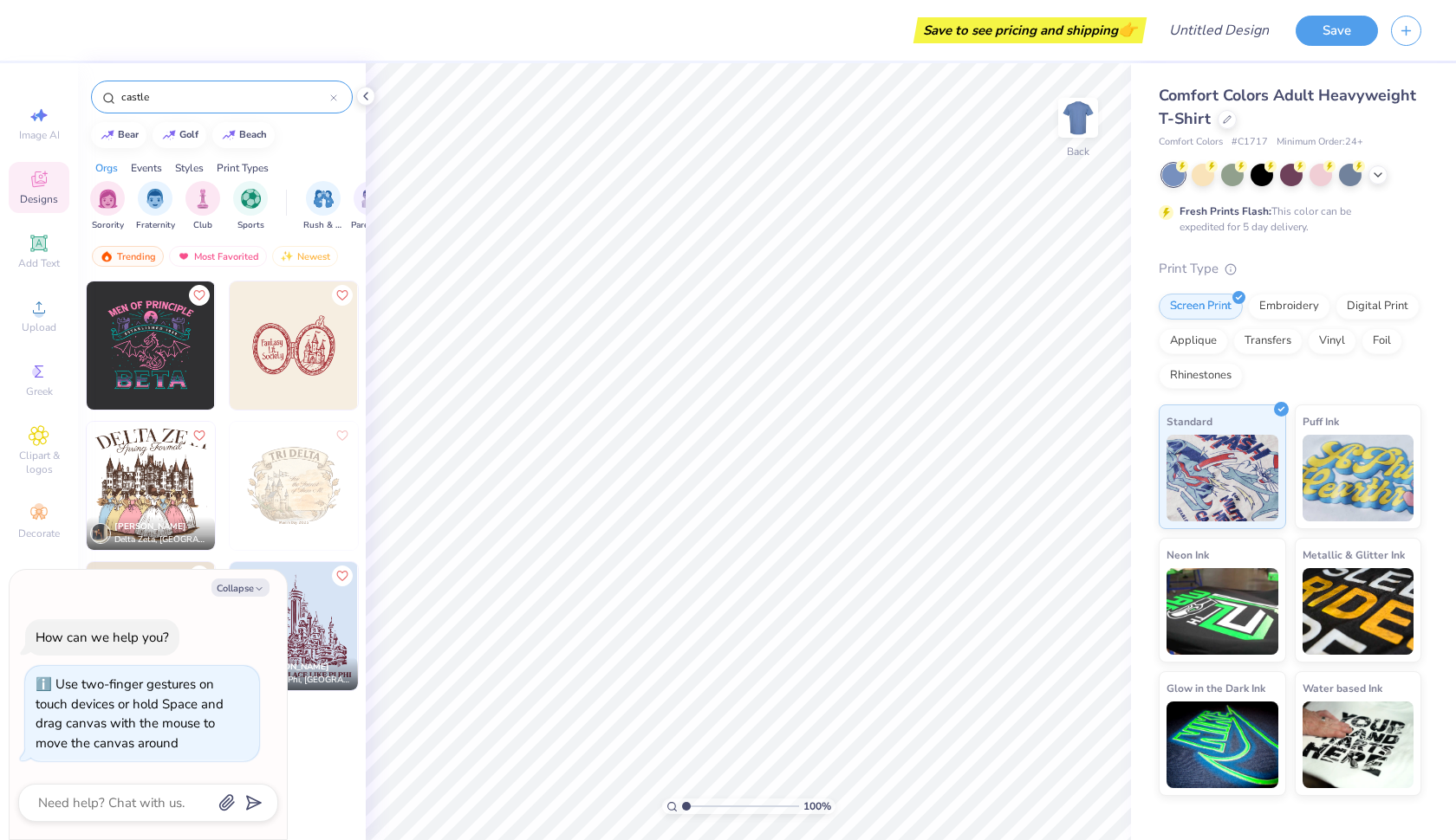
drag, startPoint x: 681, startPoint y: 802, endPoint x: 502, endPoint y: 796, distance: 179.1
type input "1"
click at [502, 796] on div "100 %" at bounding box center [748, 451] width 777 height 777
click at [1077, 103] on img at bounding box center [1078, 117] width 70 height 70
click at [250, 587] on button "Collapse" at bounding box center [241, 587] width 58 height 18
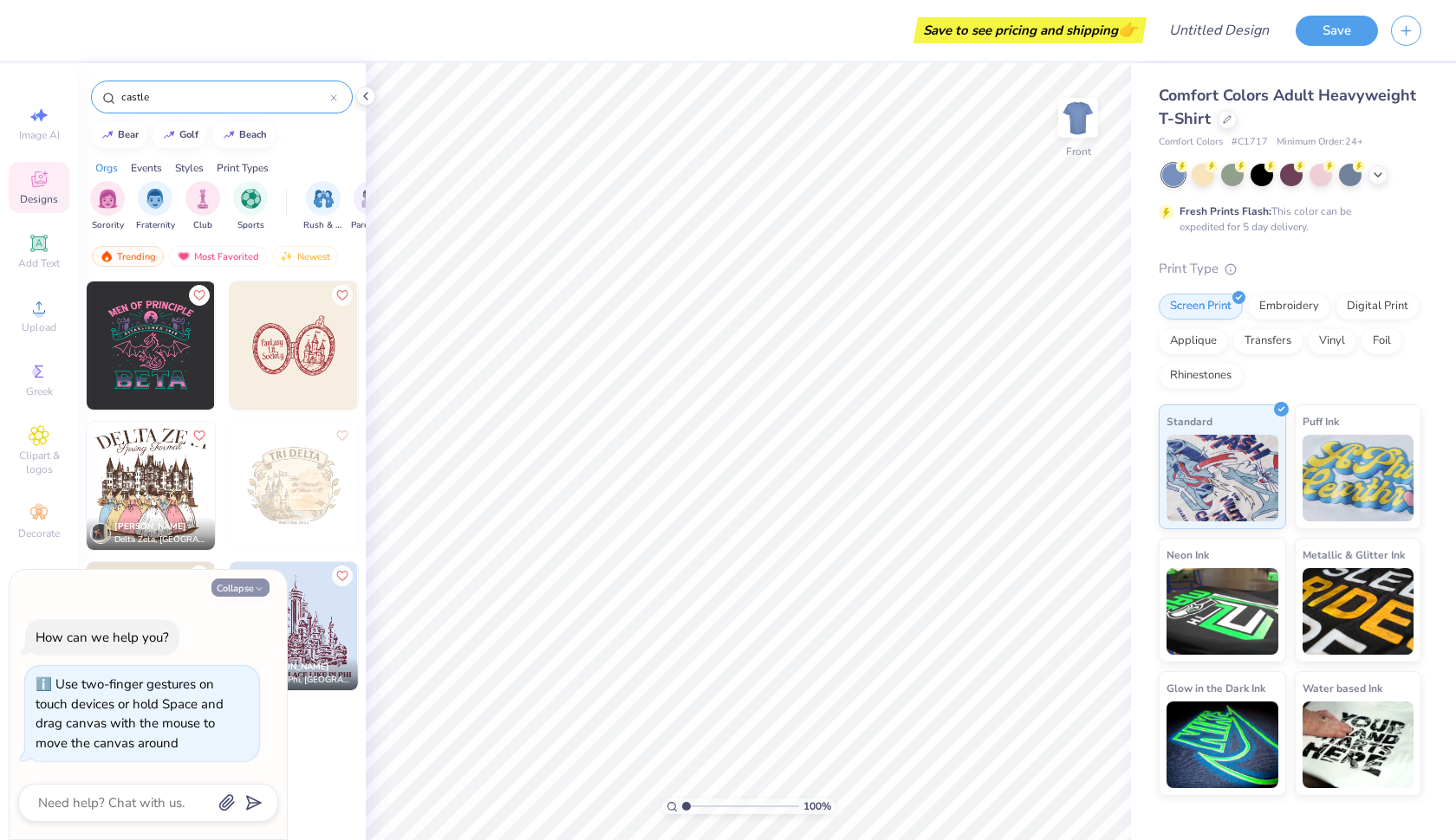
type textarea "x"
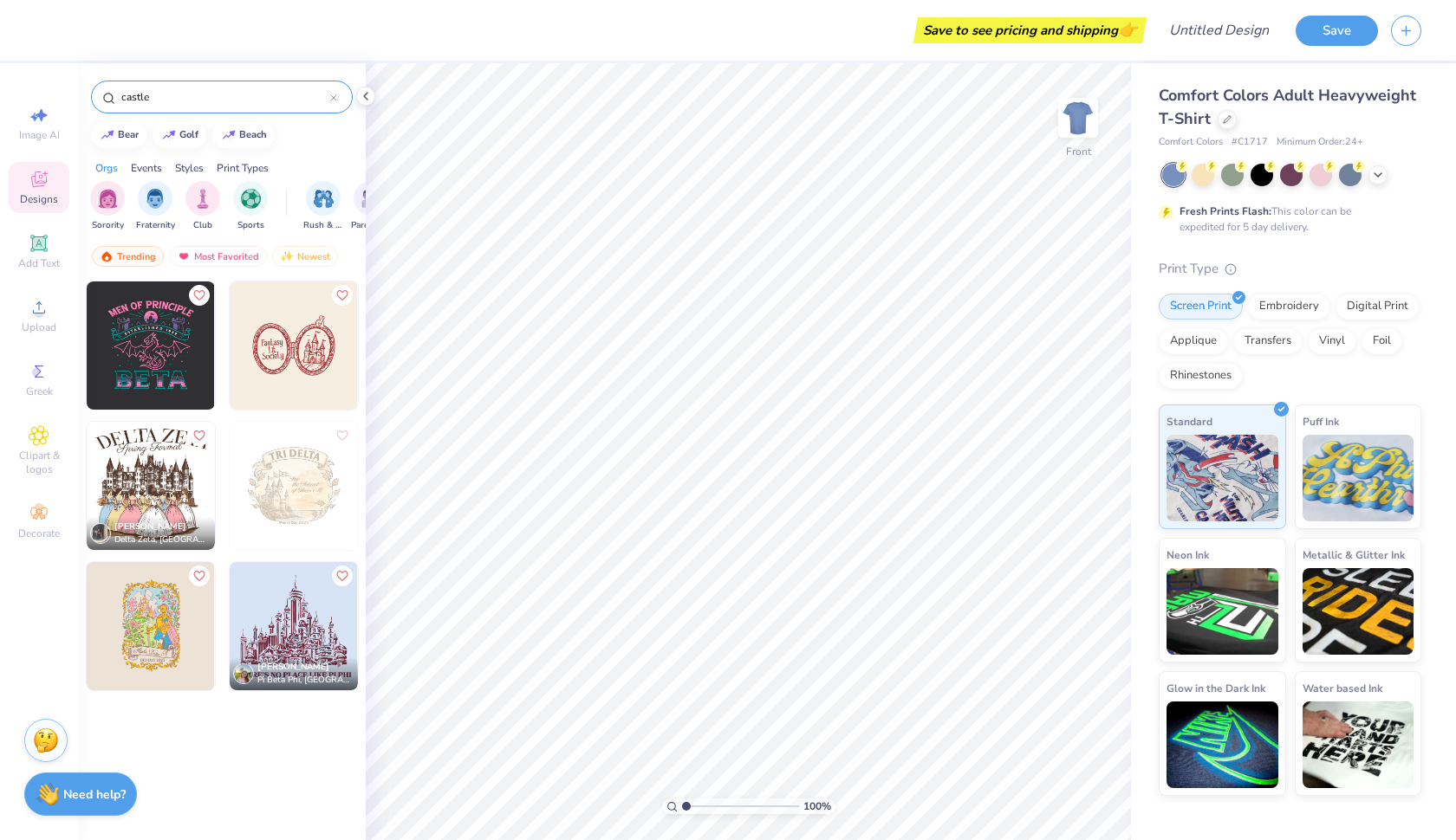
click at [315, 483] on img at bounding box center [293, 486] width 128 height 128
click at [315, 480] on img at bounding box center [293, 486] width 128 height 128
click at [180, 625] on img at bounding box center [150, 626] width 128 height 128
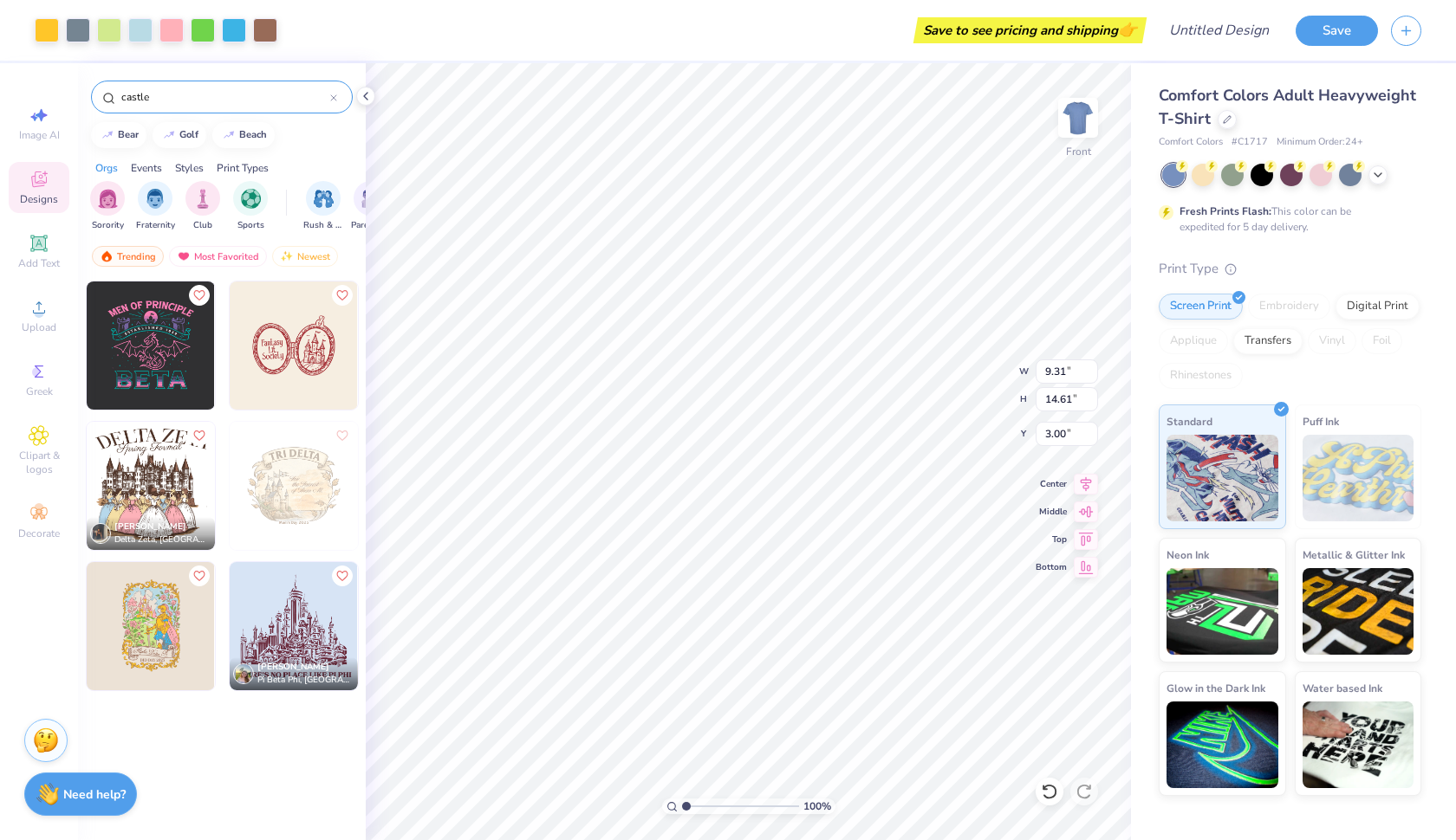
type input "4.90"
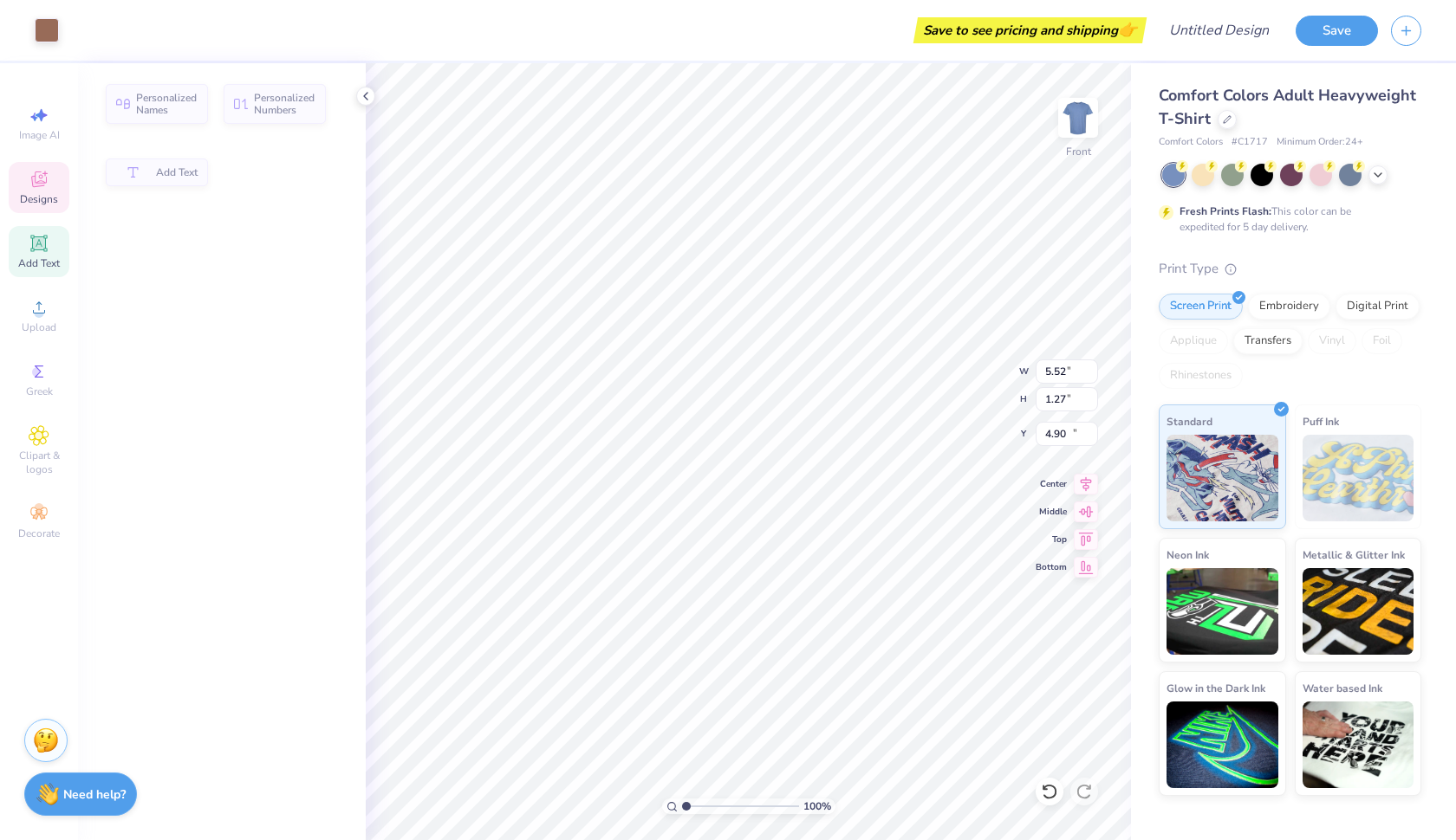
type input "5.52"
type input "1.27"
type input "15.72"
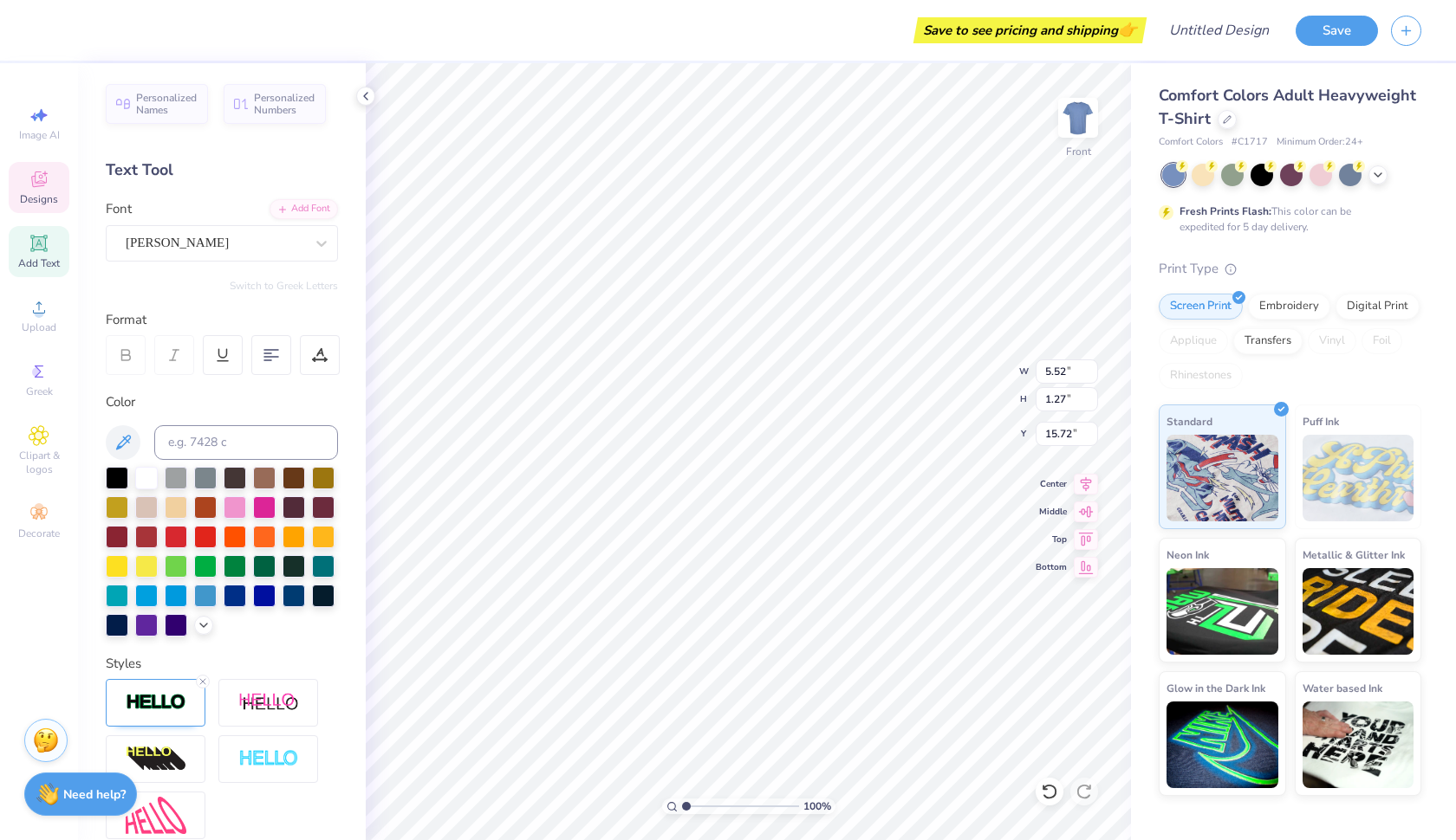
scroll to position [0, 5]
click at [1054, 796] on icon at bounding box center [1049, 791] width 15 height 16
type input "5.52"
type input "1.27"
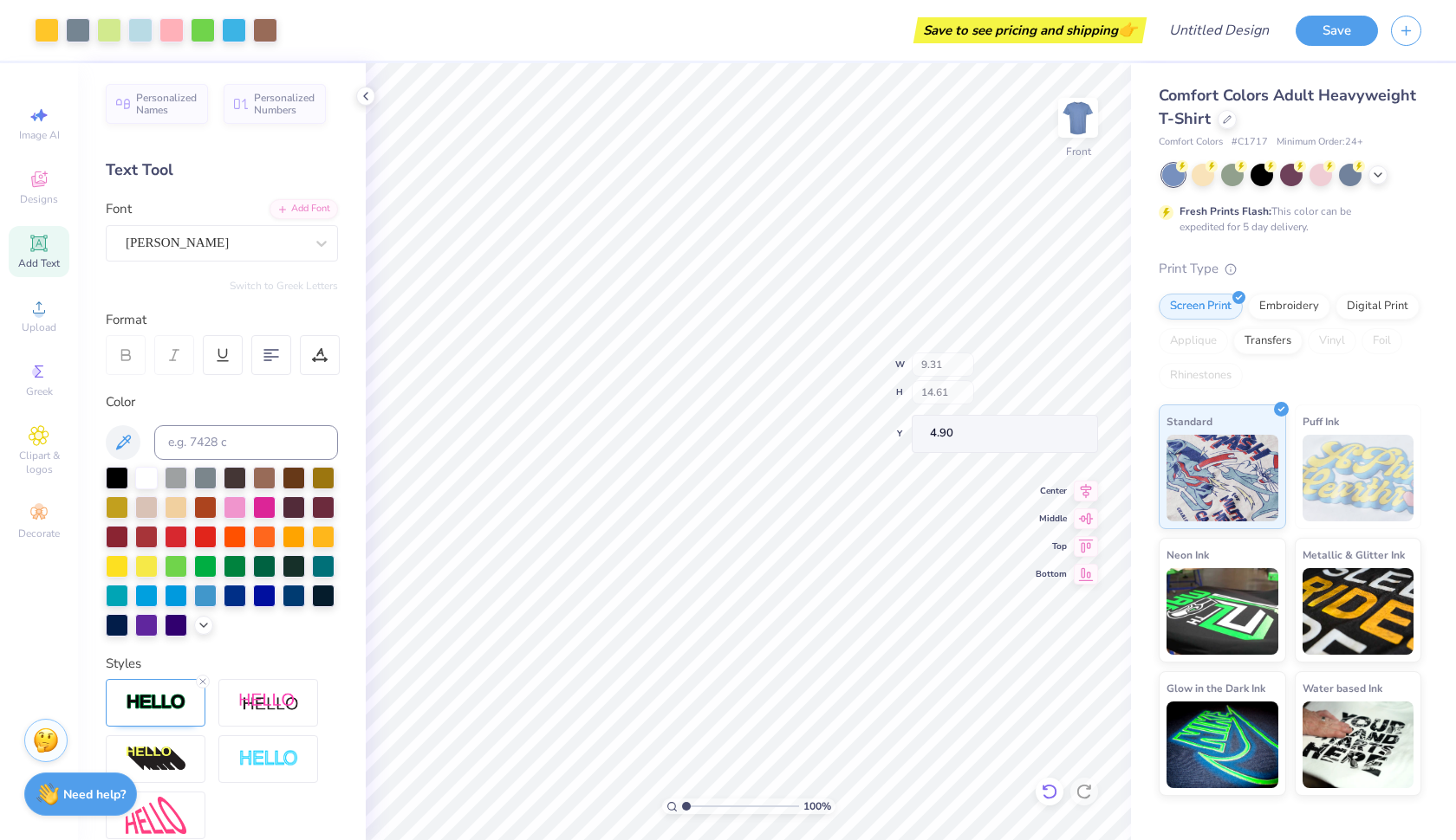
type input "15.72"
type textarea "Pi"
type input "15.94"
click at [1045, 789] on icon at bounding box center [1045, 787] width 4 height 4
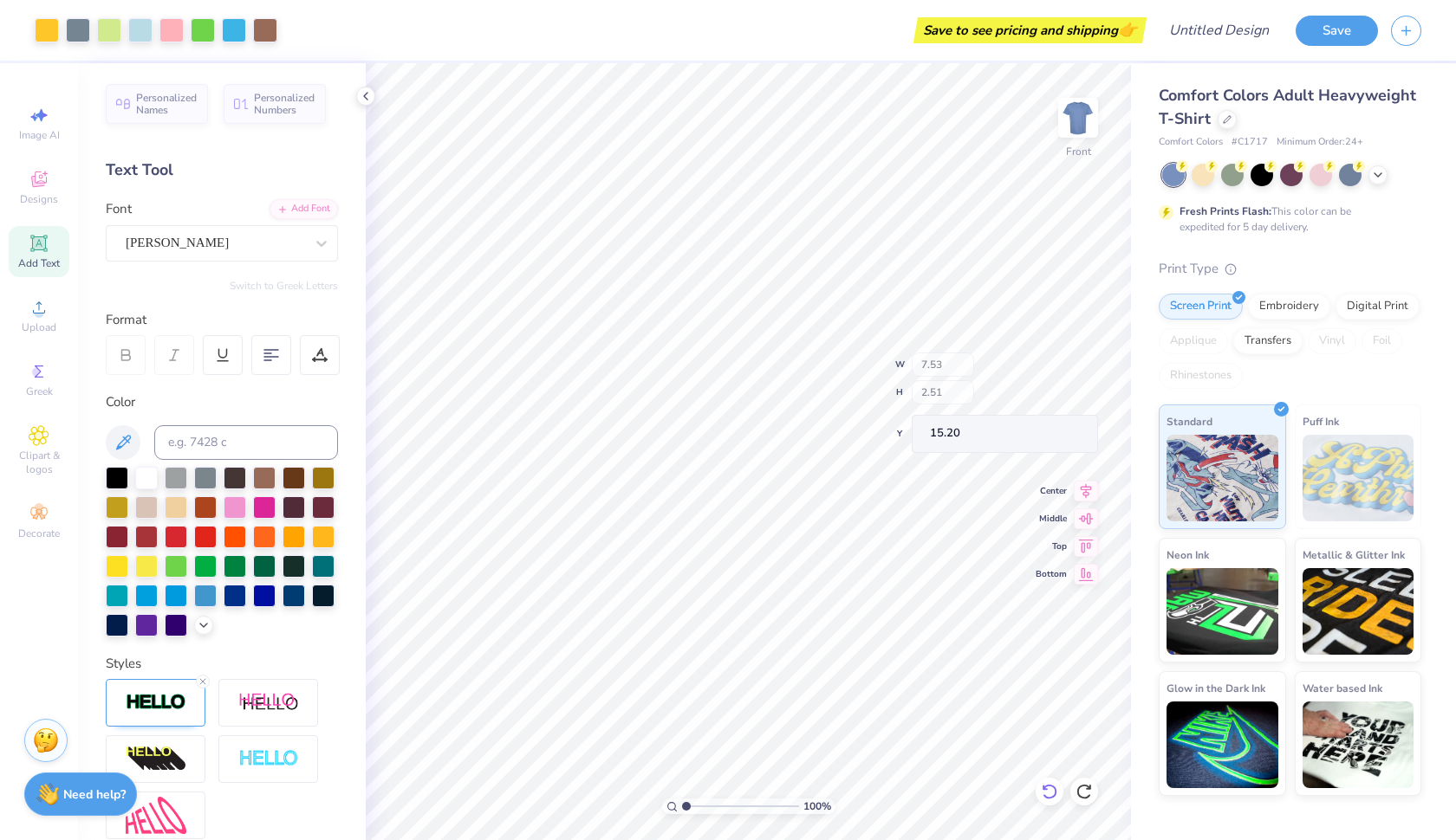
click at [1051, 786] on icon at bounding box center [1049, 791] width 15 height 16
type input "9.31"
type input "14.61"
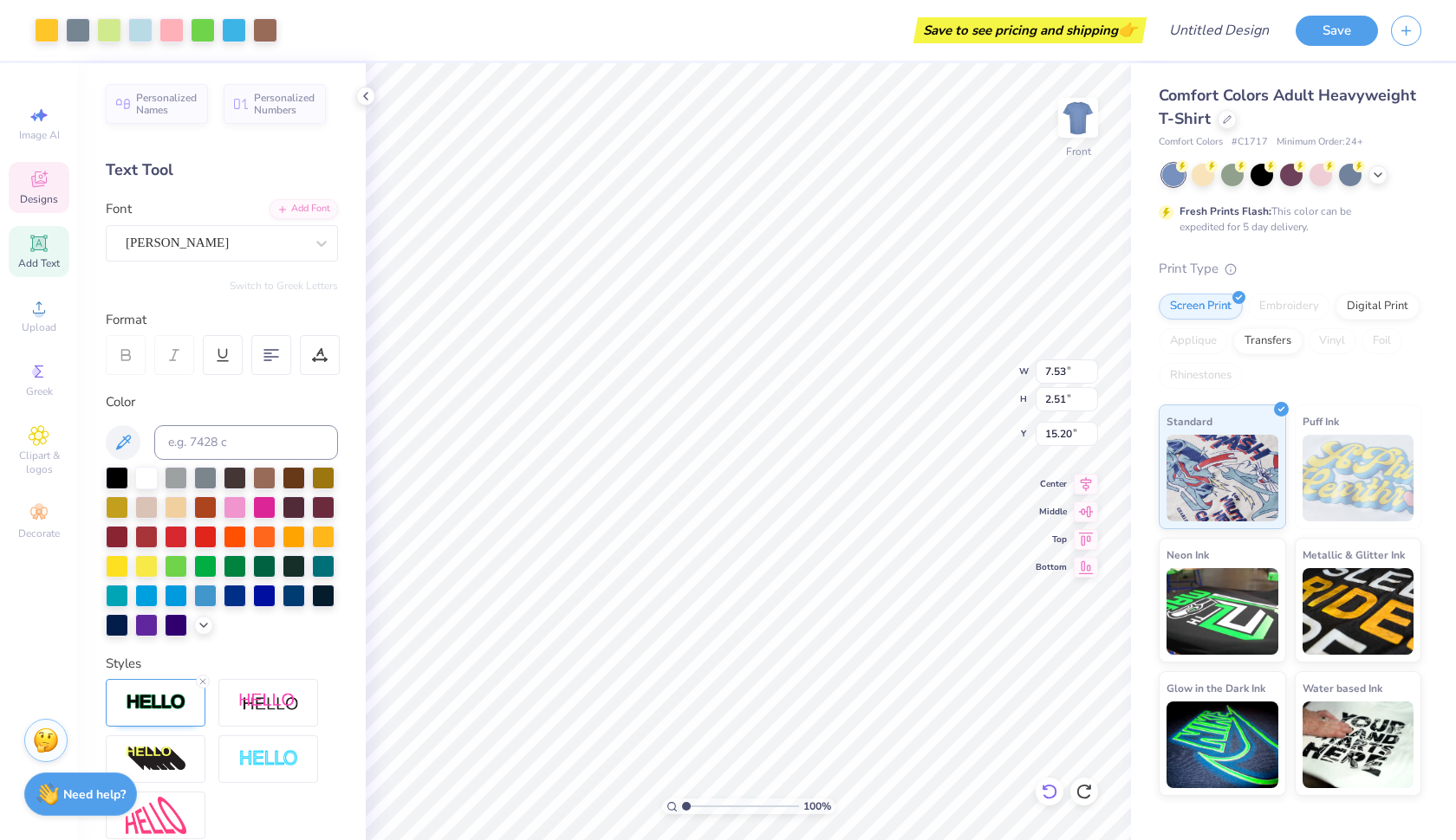
type input "3.00"
click at [1051, 786] on icon at bounding box center [1049, 791] width 15 height 16
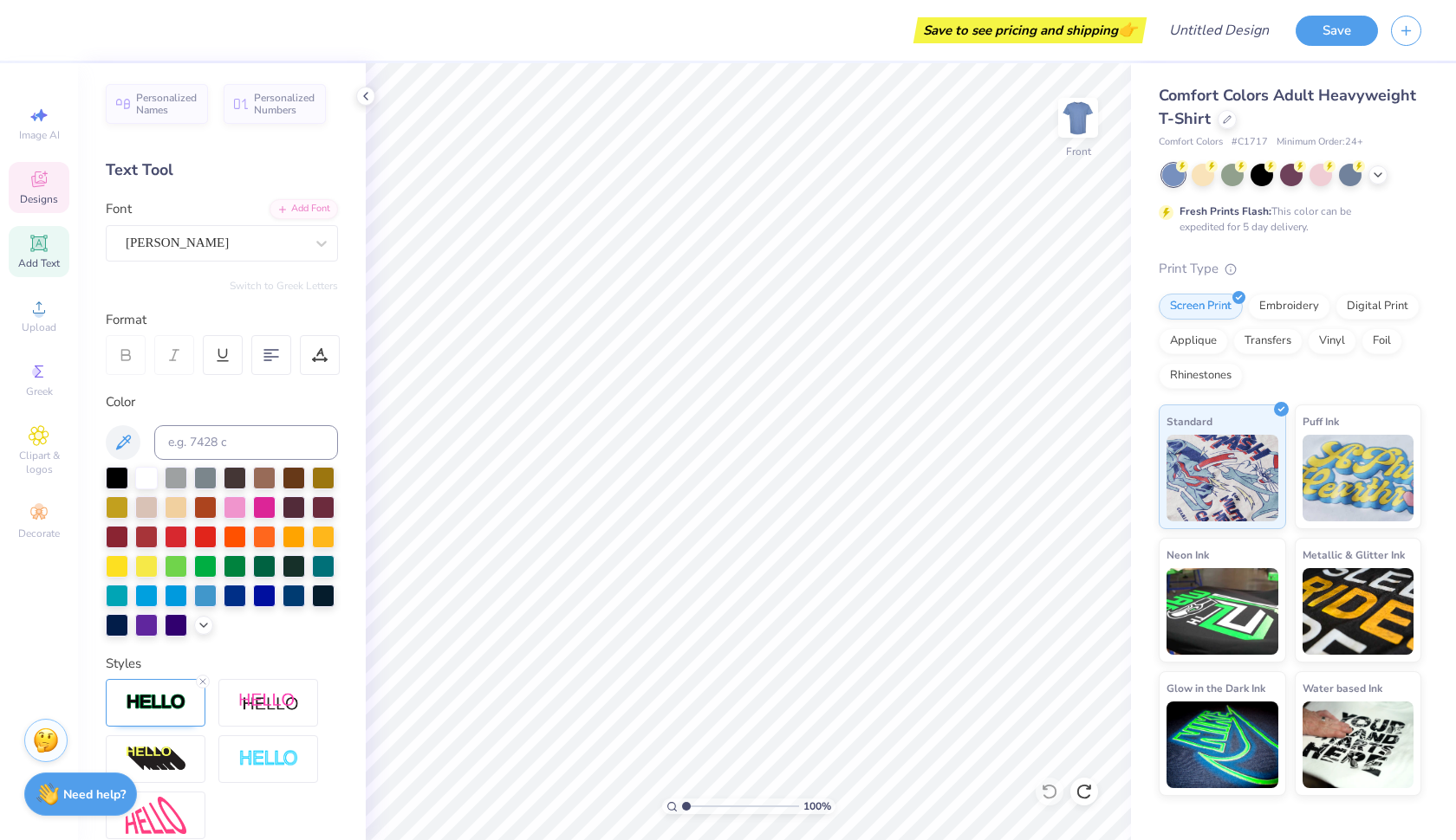
click at [36, 190] on div "Designs" at bounding box center [39, 187] width 61 height 51
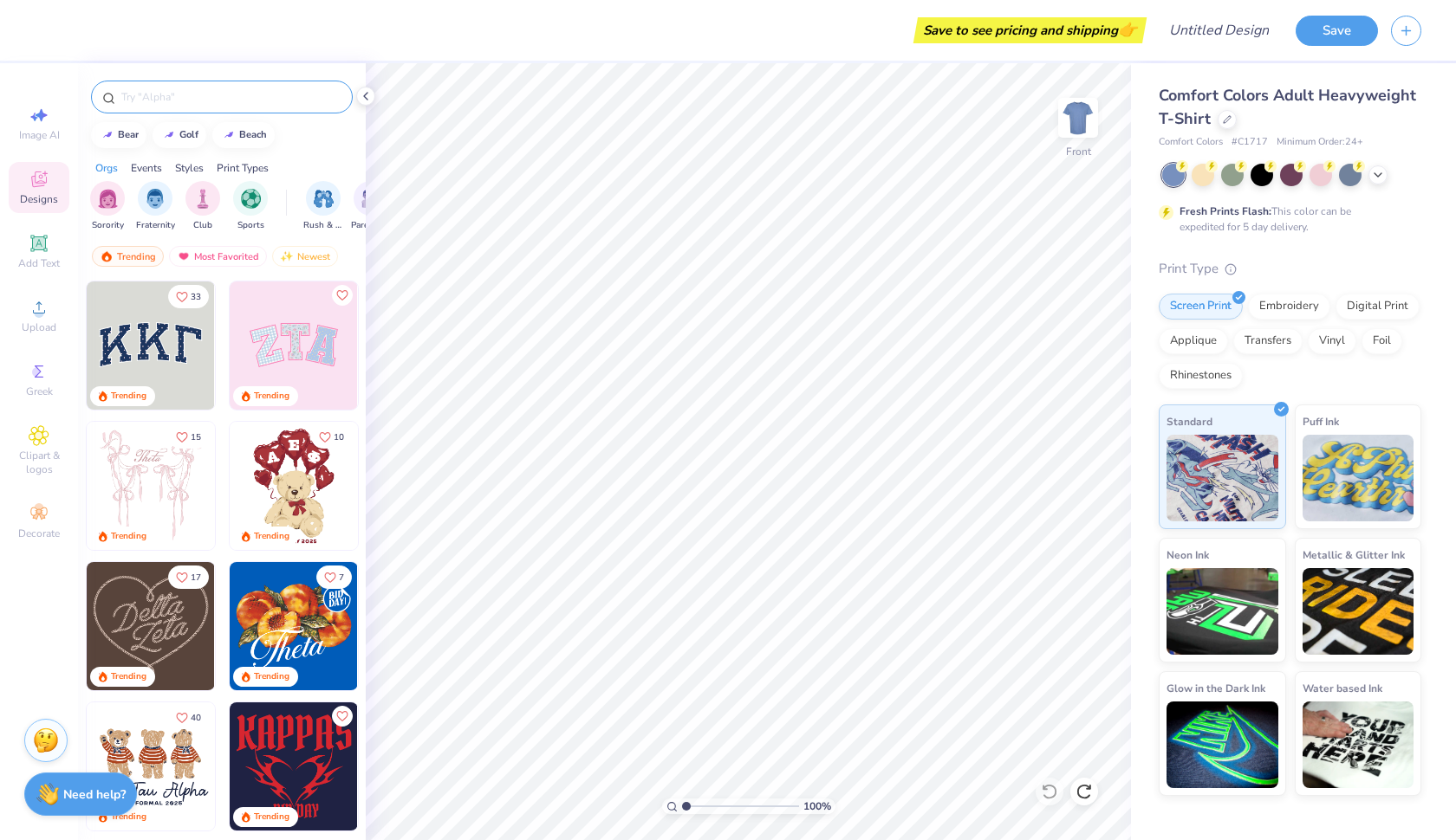
click at [211, 96] on input "text" at bounding box center [230, 97] width 222 height 17
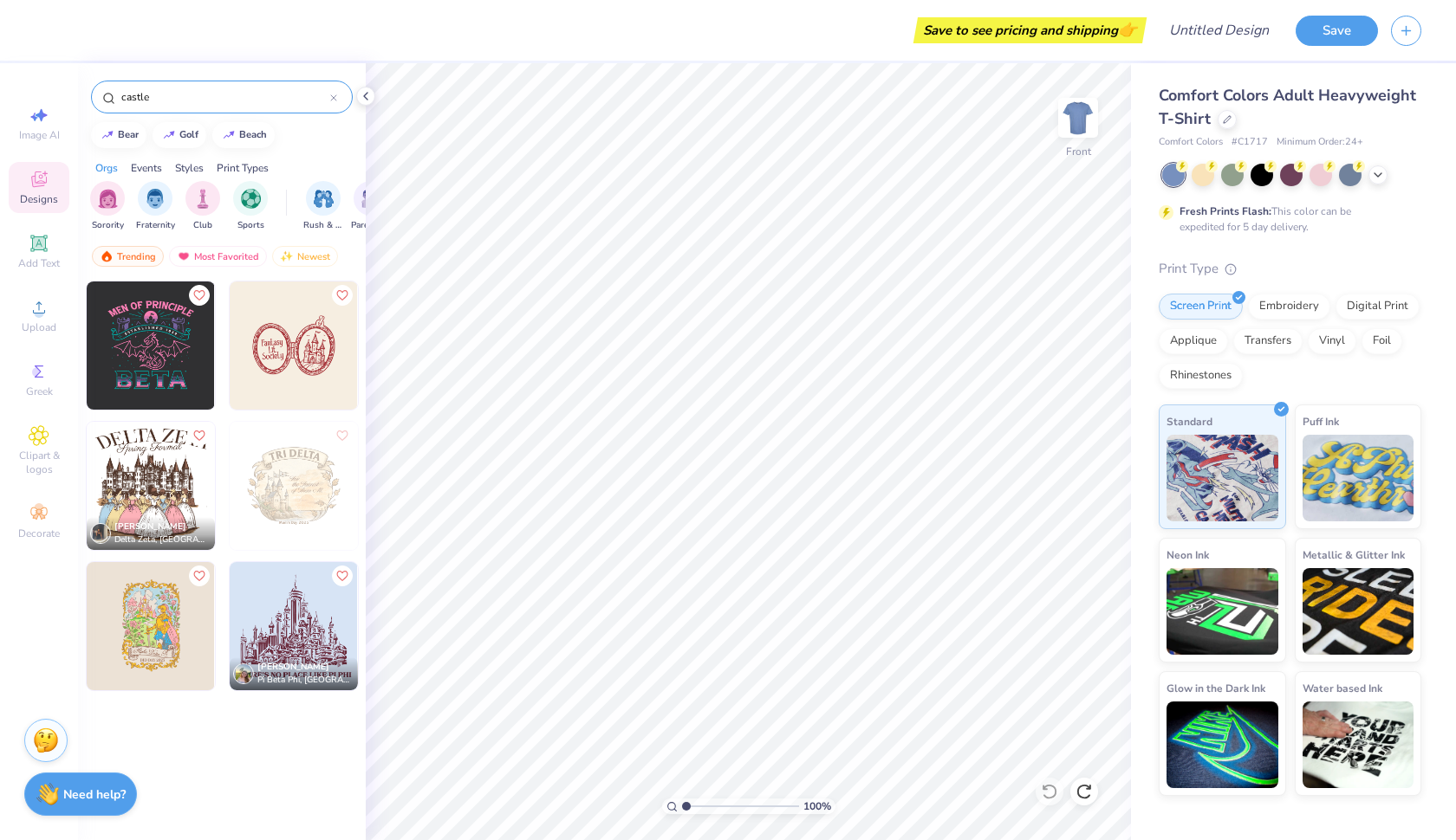
type input "castle"
click at [299, 495] on img at bounding box center [293, 486] width 128 height 128
click at [299, 488] on img at bounding box center [293, 486] width 128 height 128
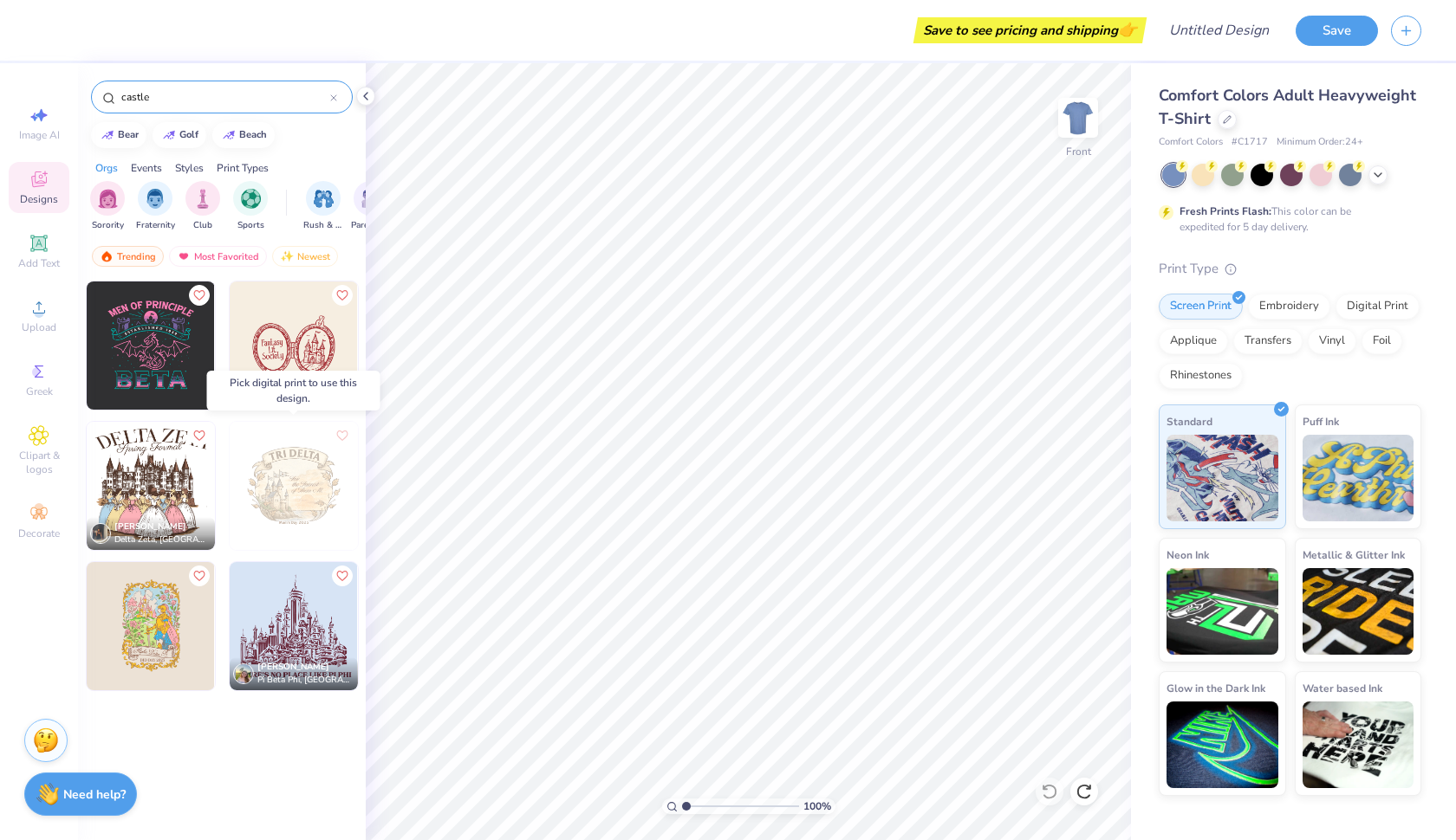
click at [300, 488] on img at bounding box center [293, 486] width 128 height 128
drag, startPoint x: 300, startPoint y: 490, endPoint x: 298, endPoint y: 499, distance: 9.2
click at [321, 619] on img at bounding box center [293, 626] width 128 height 128
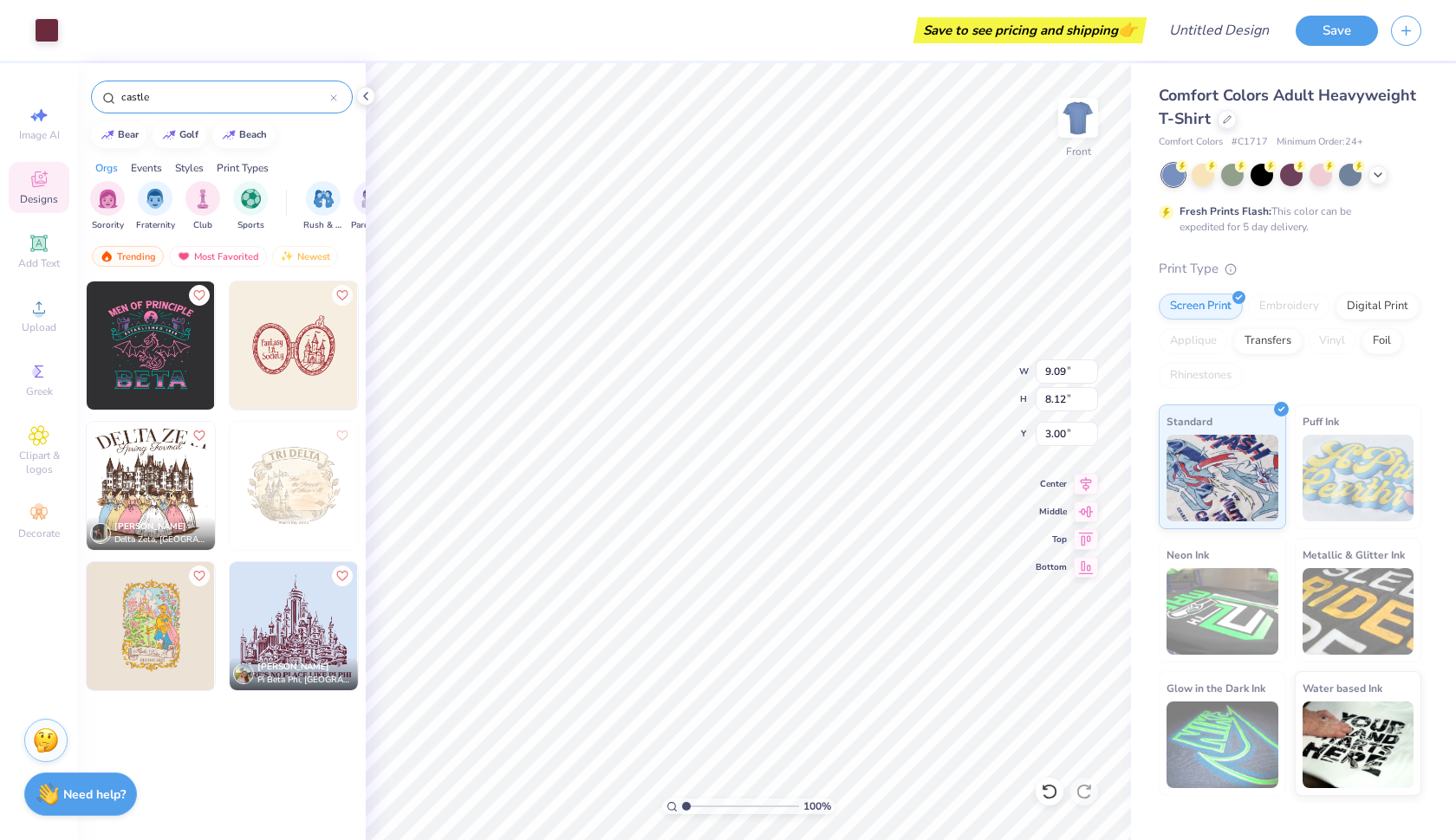
type input "7.62"
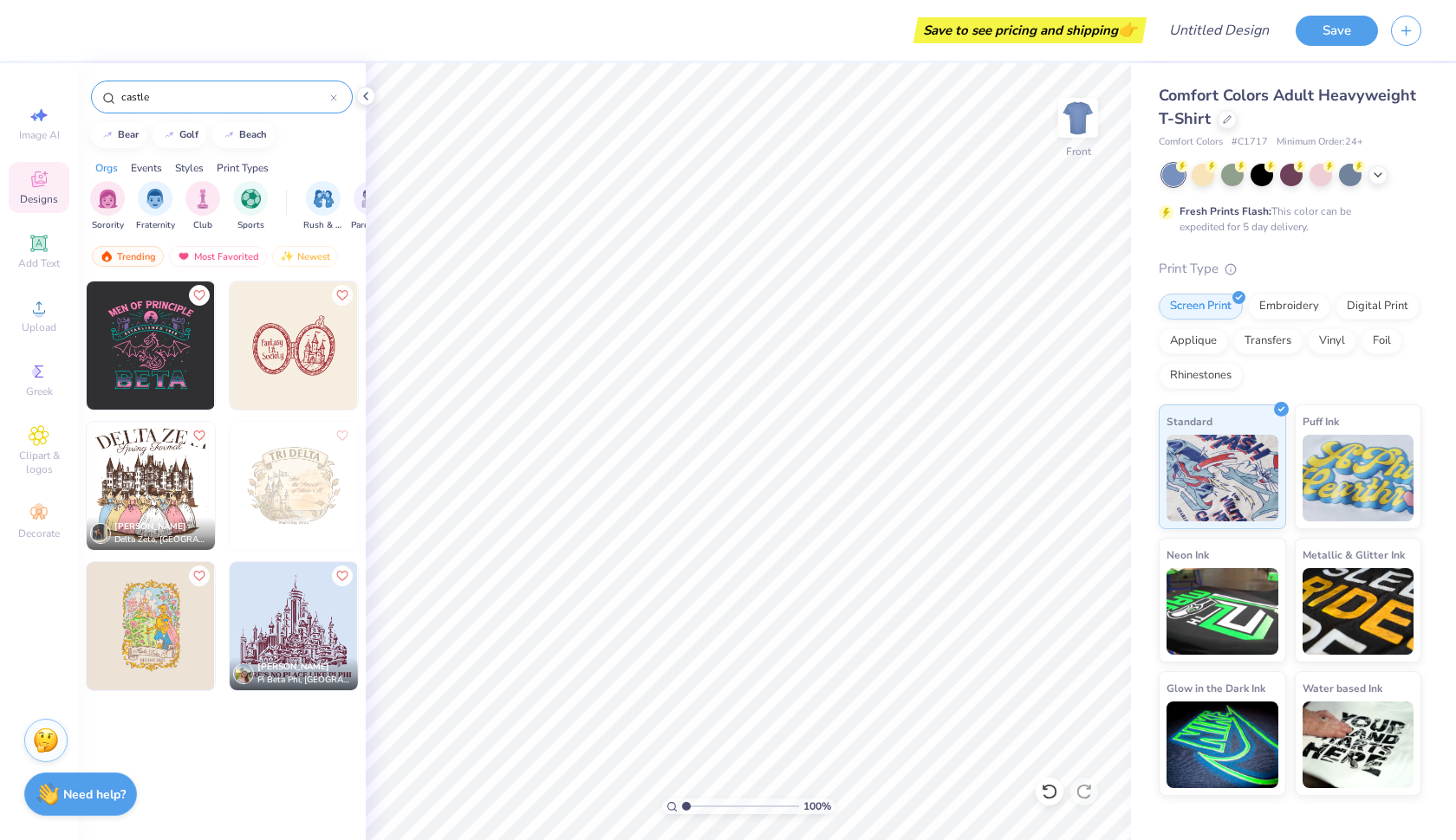
click at [290, 489] on img at bounding box center [293, 486] width 128 height 128
click at [287, 483] on img at bounding box center [292, 486] width 128 height 128
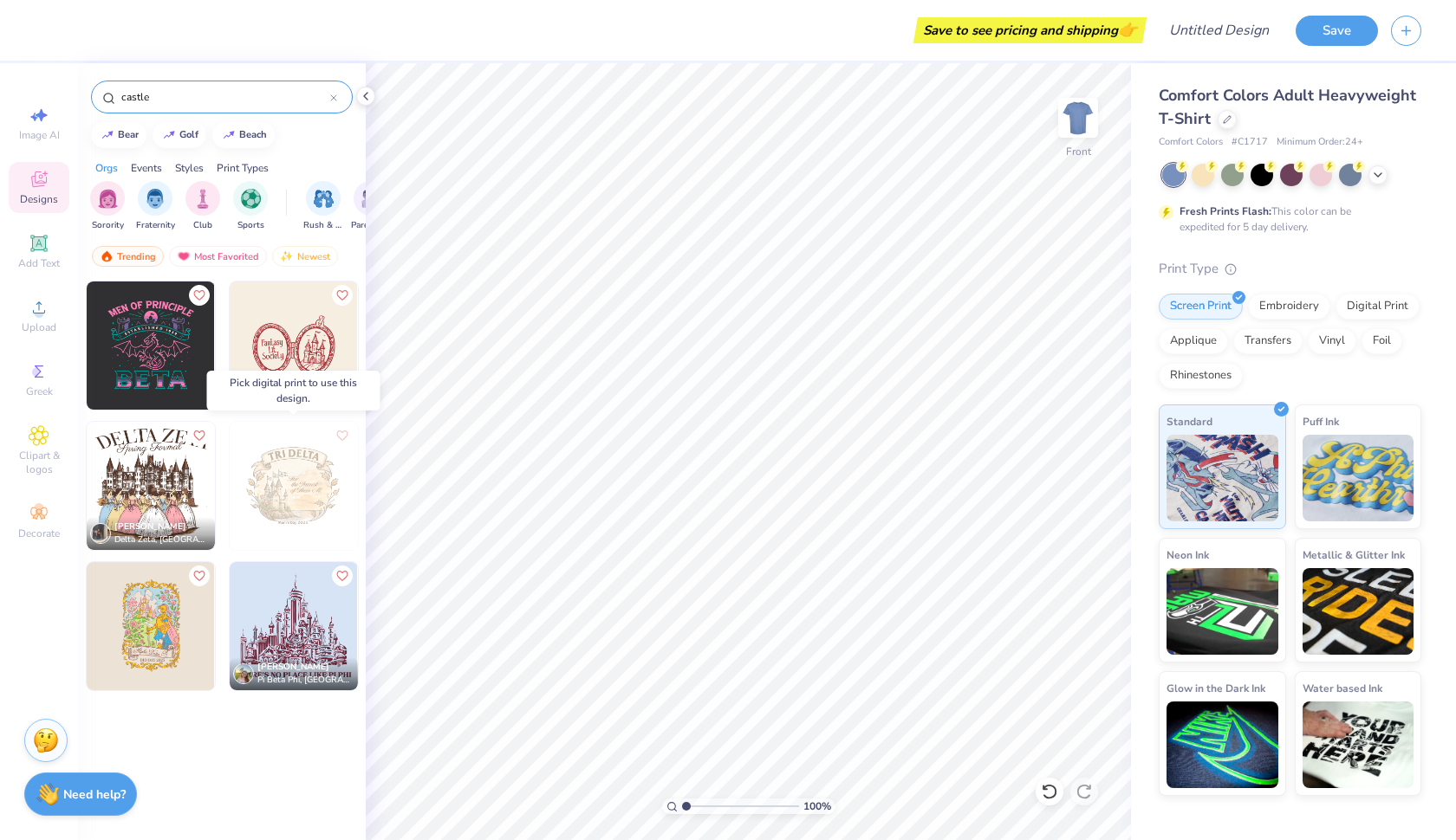
click at [228, 483] on img at bounding box center [164, 486] width 128 height 128
click at [287, 483] on img at bounding box center [292, 486] width 128 height 128
click at [287, 483] on img at bounding box center [293, 486] width 128 height 128
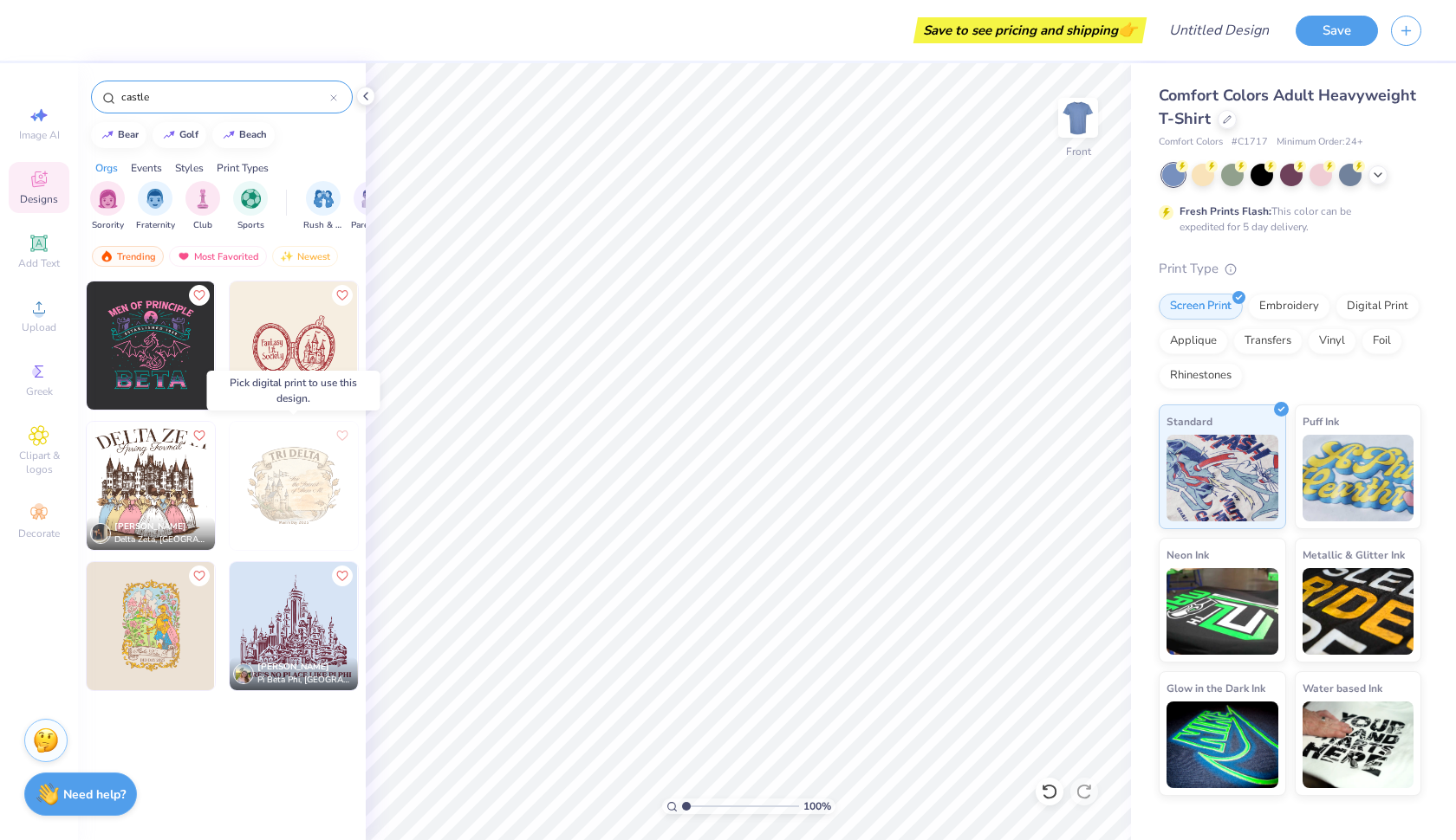
click at [287, 483] on img at bounding box center [293, 486] width 128 height 128
click at [270, 459] on img at bounding box center [293, 486] width 128 height 128
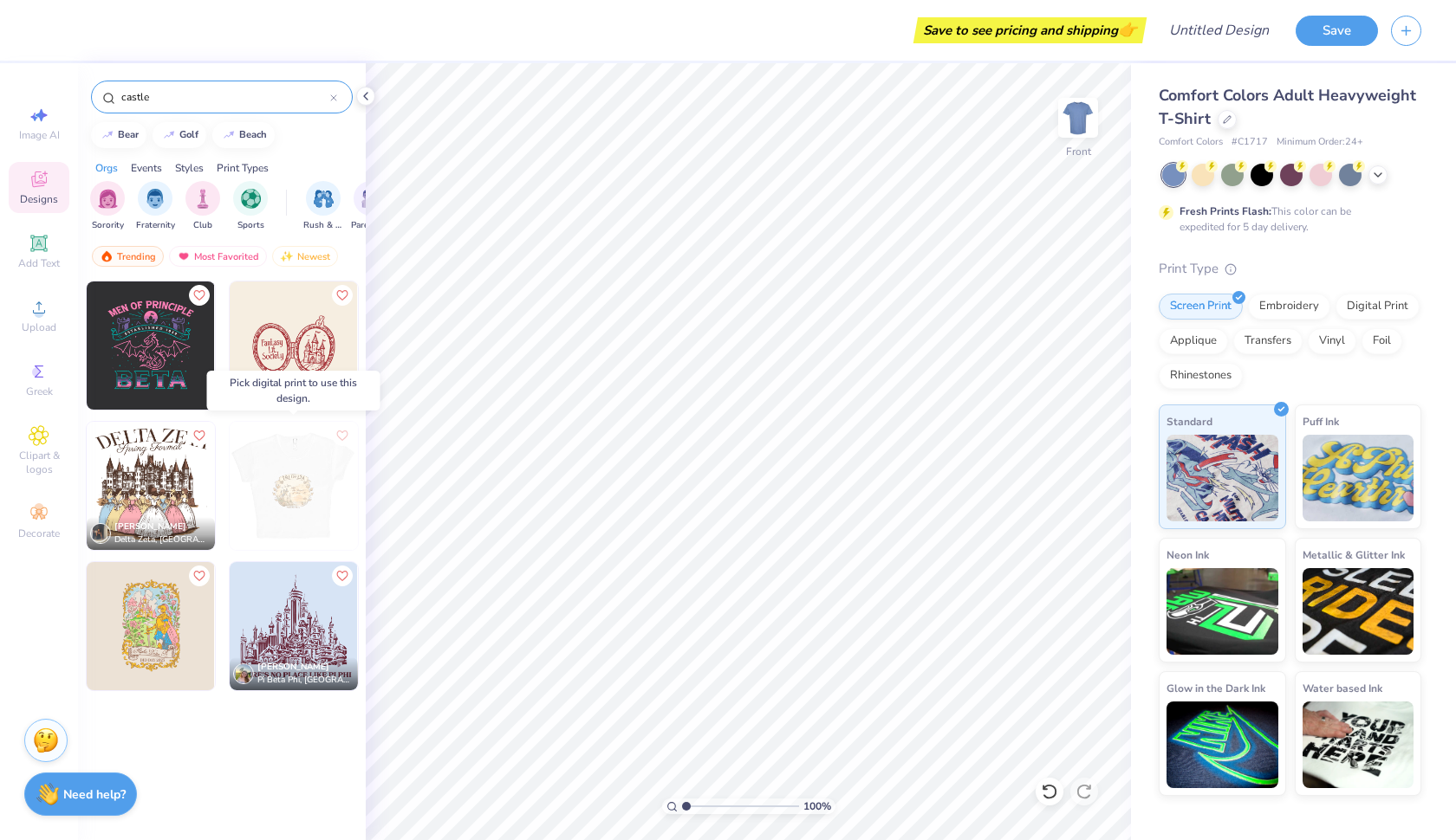
click at [260, 551] on div at bounding box center [293, 490] width 130 height 139
click at [152, 615] on img at bounding box center [150, 626] width 128 height 128
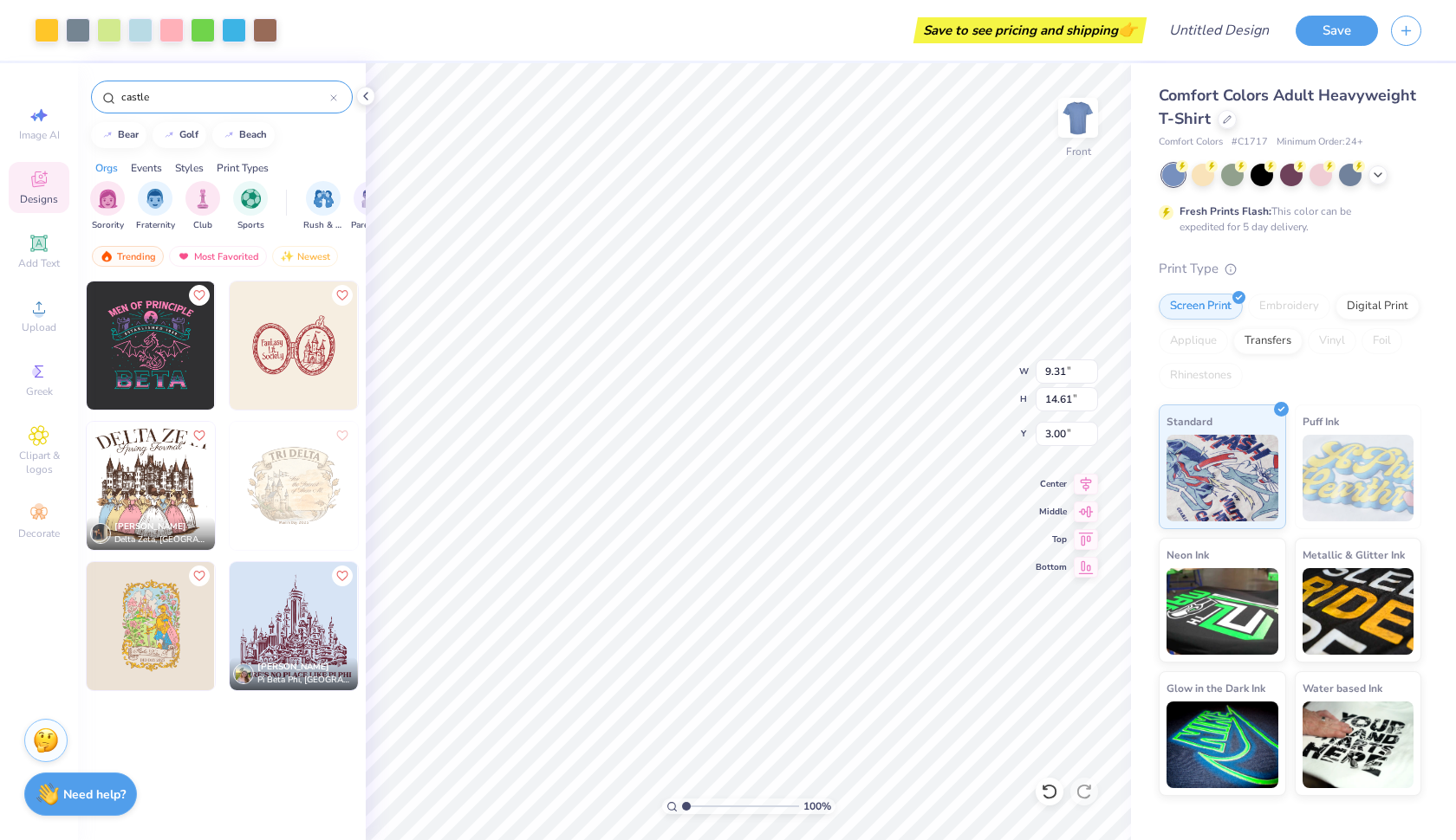
type input "4.41"
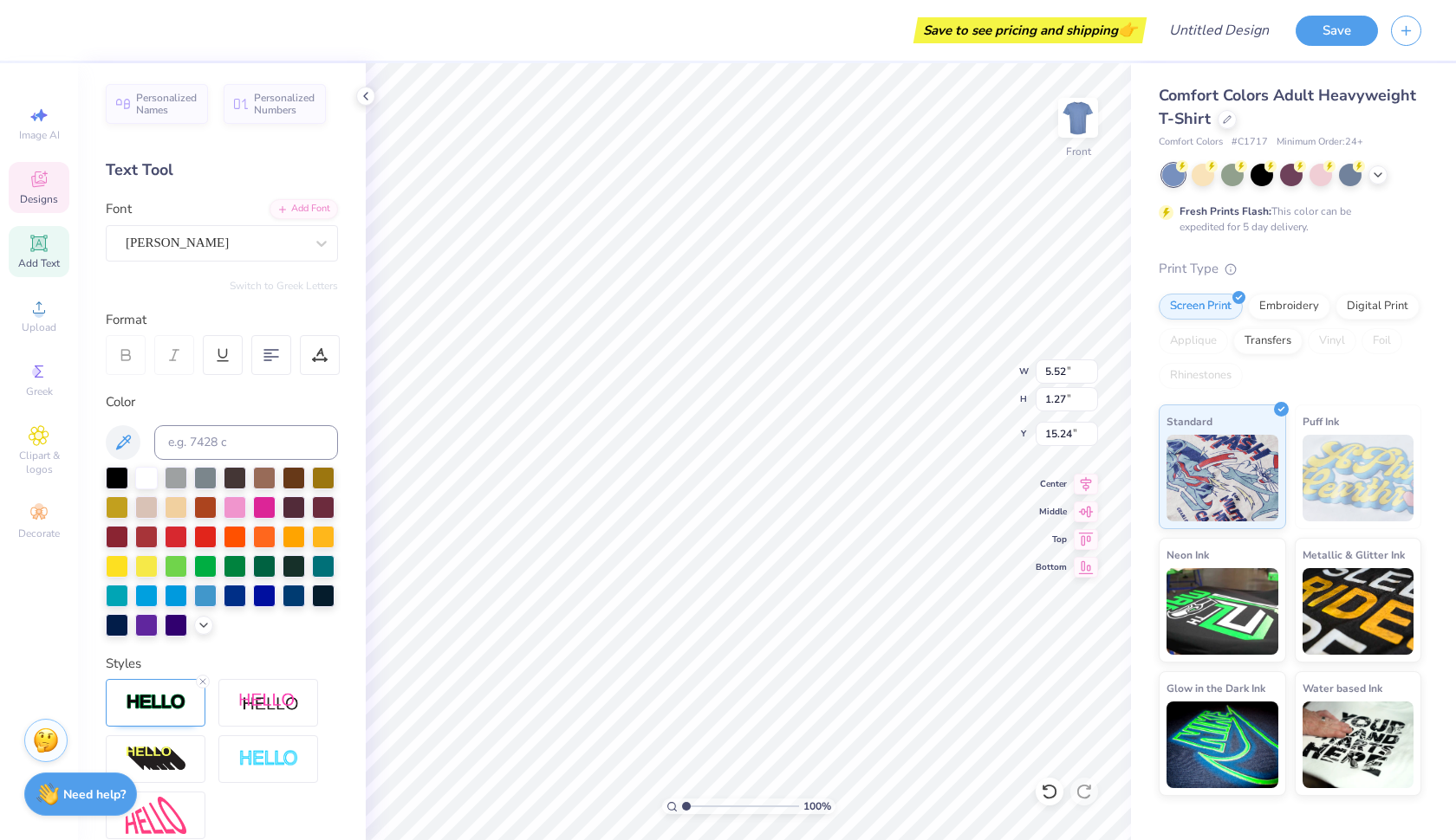
type textarea "A"
type textarea "Lambda Theta Alpha"
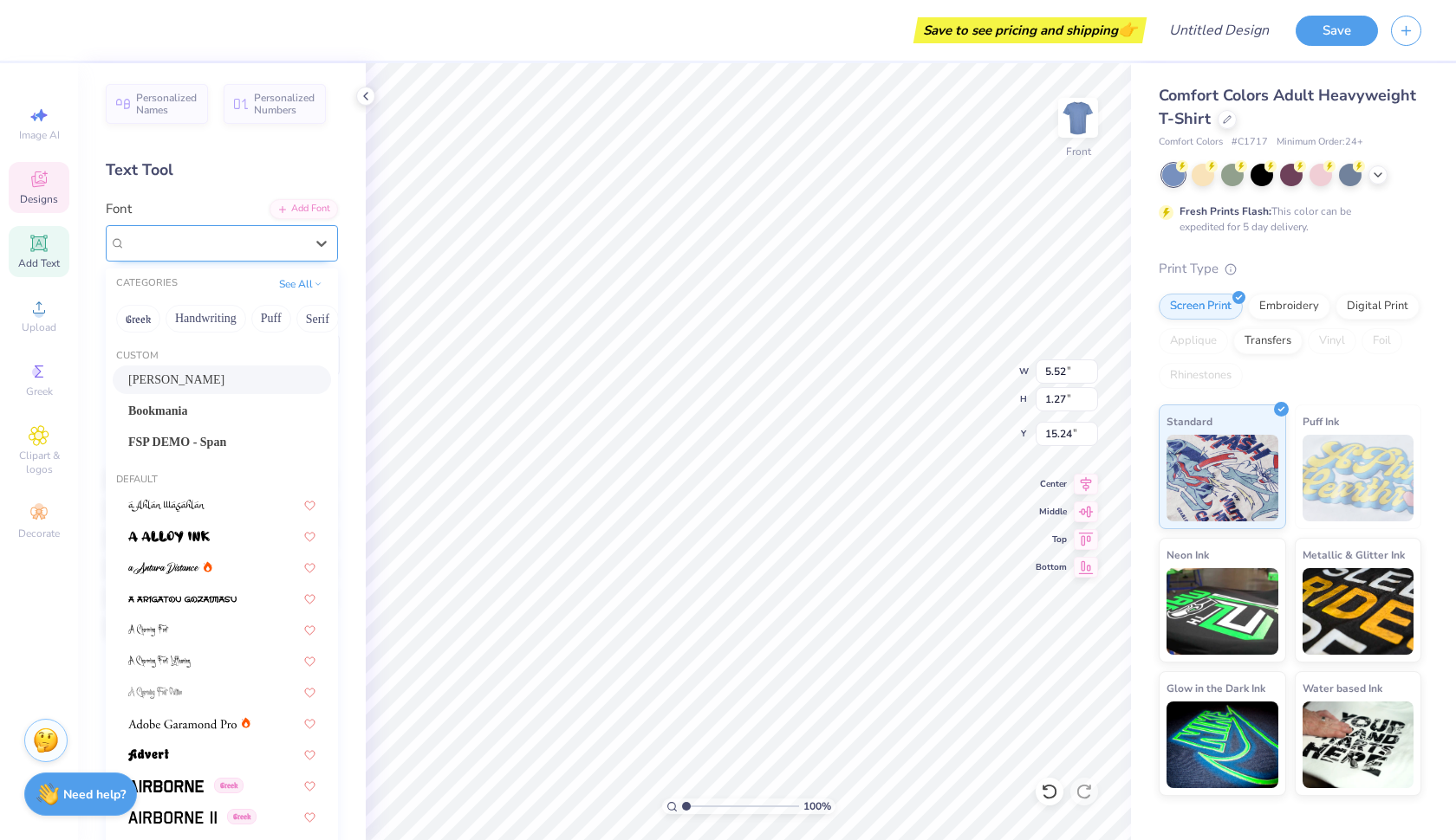
click at [268, 242] on div "Adine Kirnberg" at bounding box center [215, 242] width 182 height 27
click at [211, 415] on div "Bookmania" at bounding box center [221, 411] width 187 height 18
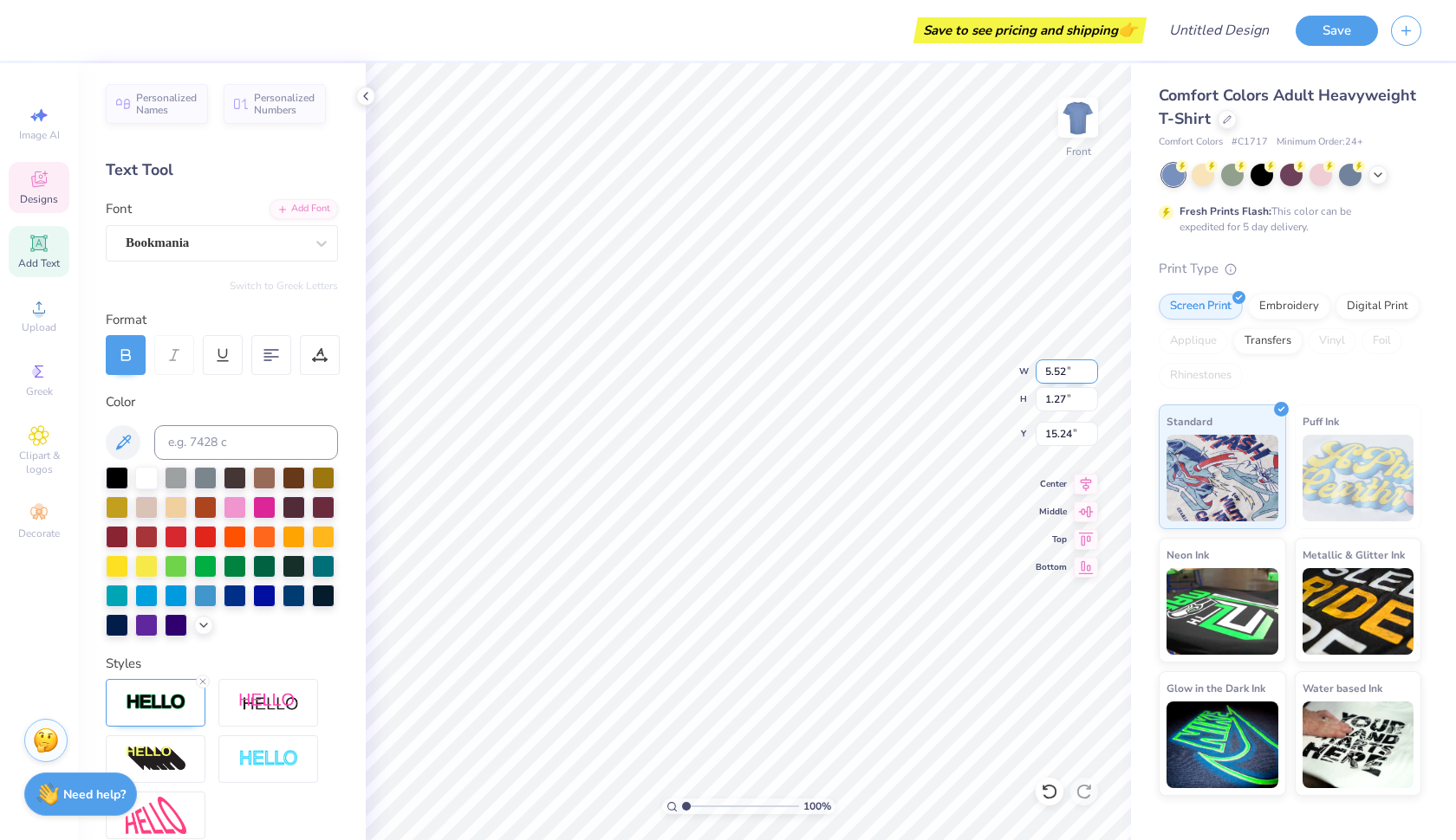
type input "5.51"
click at [1092, 375] on input "5.51" at bounding box center [1066, 372] width 62 height 24
type input "1.90"
type input "14.95"
click at [1092, 375] on input "5.5" at bounding box center [1066, 372] width 62 height 24
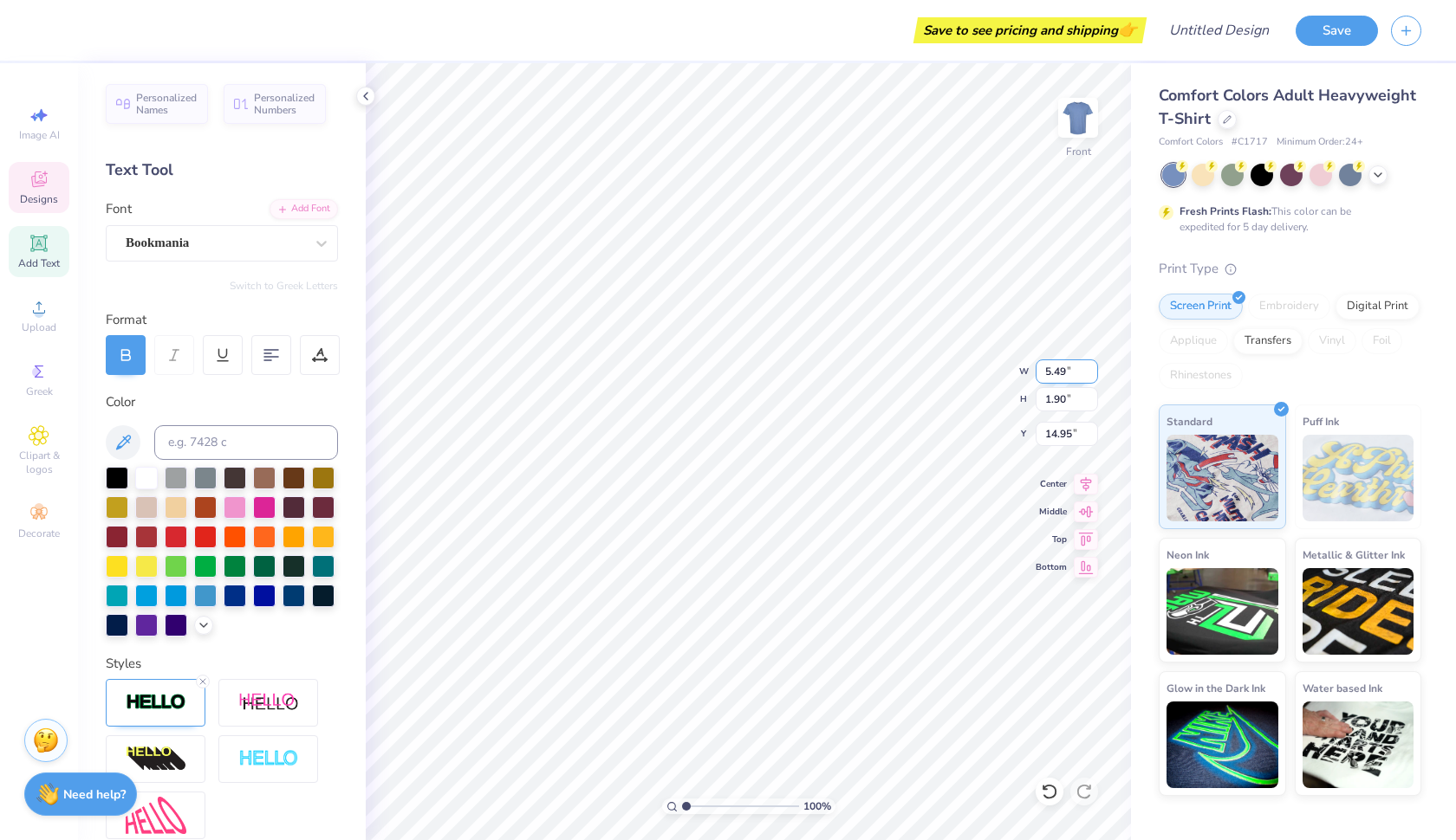
click at [1092, 375] on input "5.49" at bounding box center [1066, 372] width 62 height 24
click at [1092, 375] on input "5.48" at bounding box center [1066, 372] width 62 height 24
click at [1092, 375] on input "5.47" at bounding box center [1066, 372] width 62 height 24
click at [1092, 375] on input "5.46" at bounding box center [1066, 372] width 62 height 24
click at [1092, 375] on input "5.45" at bounding box center [1066, 372] width 62 height 24
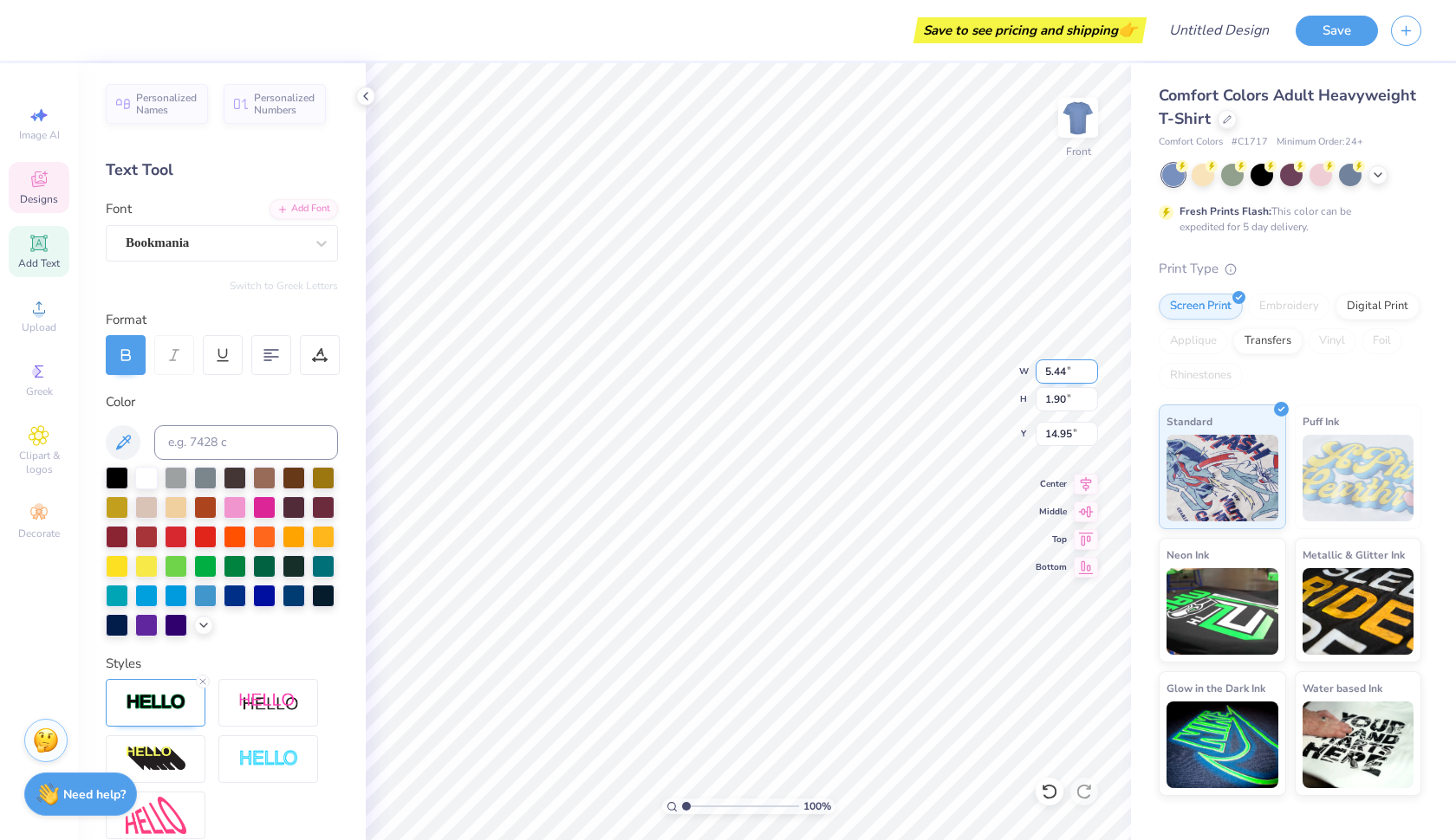
click at [1092, 375] on input "5.44" at bounding box center [1066, 372] width 62 height 24
click at [1092, 375] on input "5.43" at bounding box center [1066, 372] width 62 height 24
click at [1090, 374] on input "12.68" at bounding box center [1066, 372] width 62 height 24
click at [1090, 374] on input "12.67" at bounding box center [1066, 372] width 62 height 24
click at [1090, 374] on input "12.66" at bounding box center [1066, 372] width 62 height 24
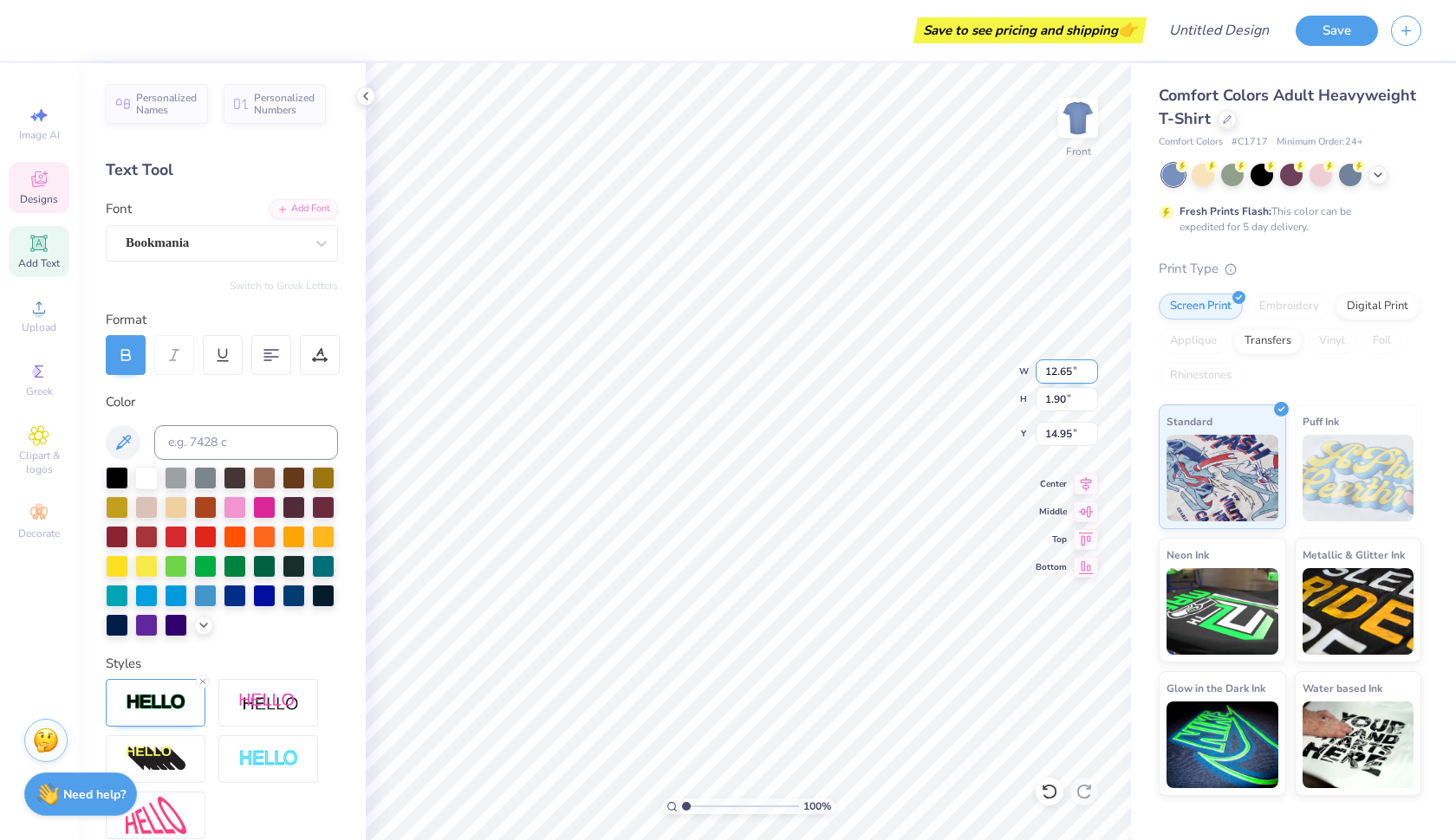
click at [1090, 374] on input "12.65" at bounding box center [1066, 372] width 62 height 24
type input "12.64"
click at [1090, 374] on input "12.64" at bounding box center [1066, 372] width 62 height 24
click at [1092, 403] on input "1.90" at bounding box center [1066, 399] width 62 height 24
type input "1.89"
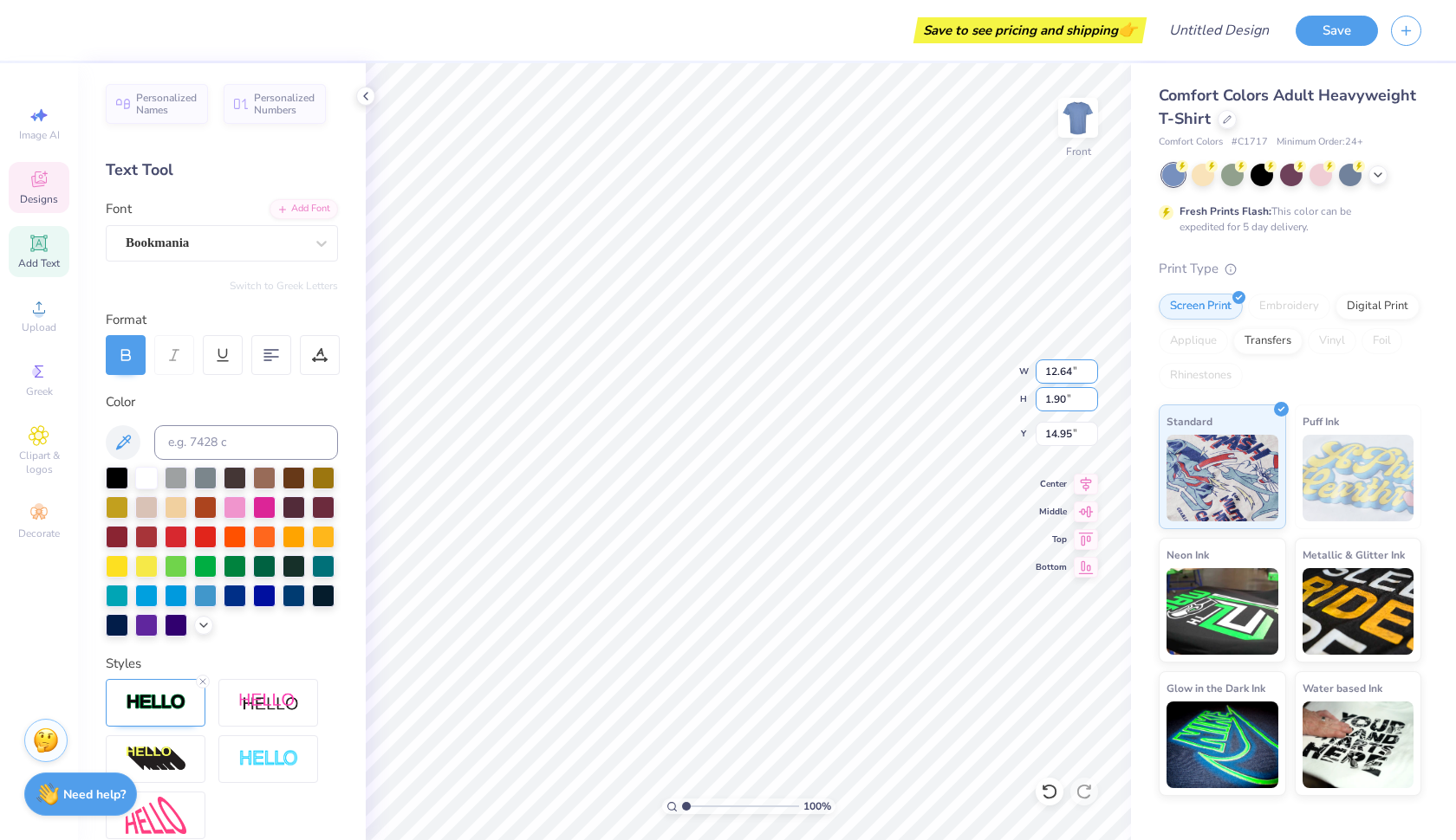
click at [1092, 403] on input "1.89" at bounding box center [1066, 399] width 62 height 24
type input "12.64"
type input "1.89"
type input "14.95"
